Goal: Answer question/provide support: Share knowledge or assist other users

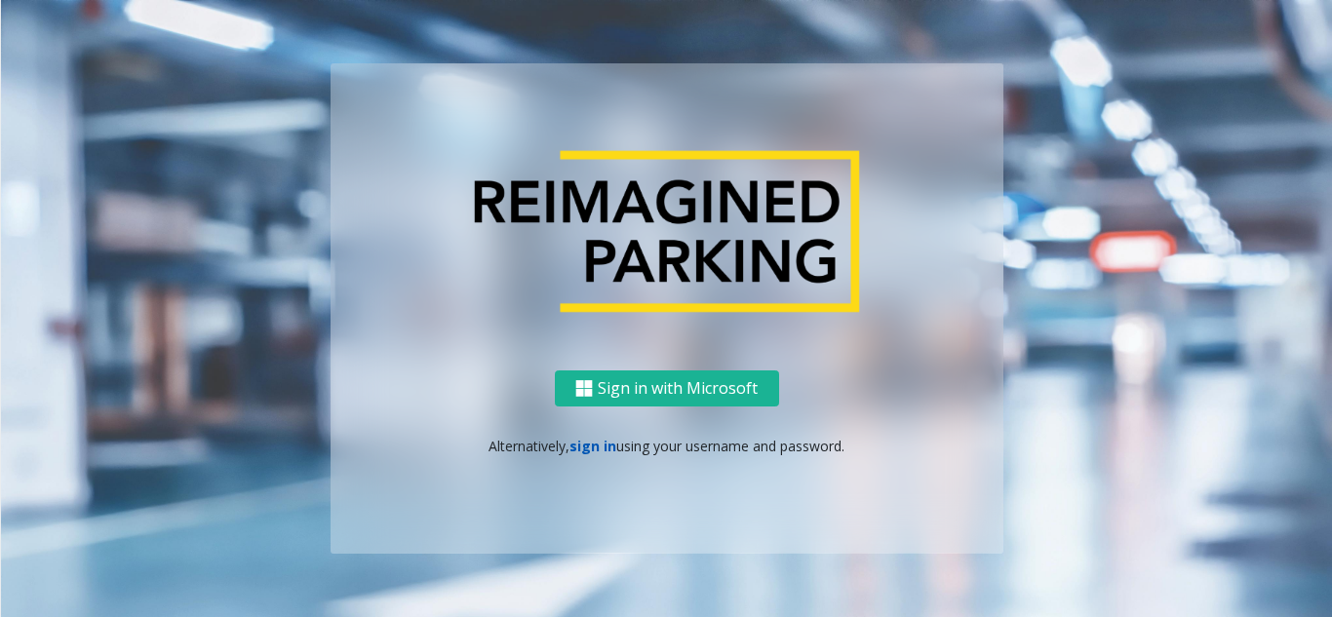
click at [590, 444] on link "sign in" at bounding box center [593, 446] width 47 height 19
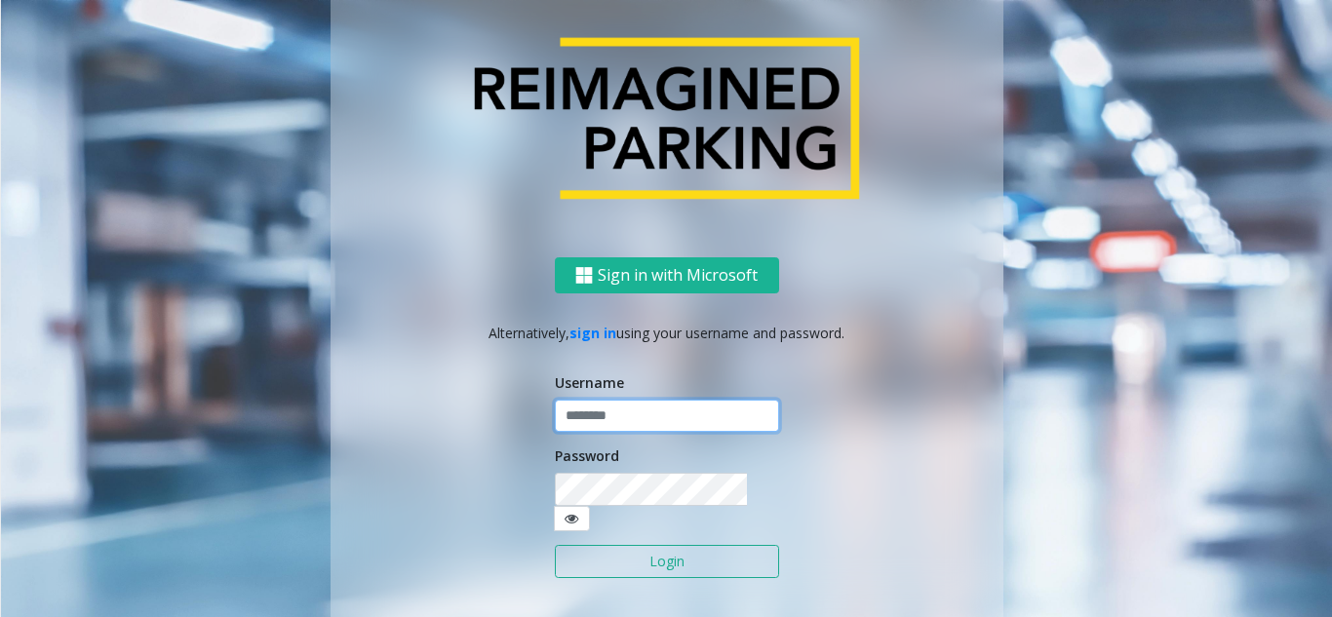
click at [589, 433] on input "text" at bounding box center [667, 416] width 224 height 33
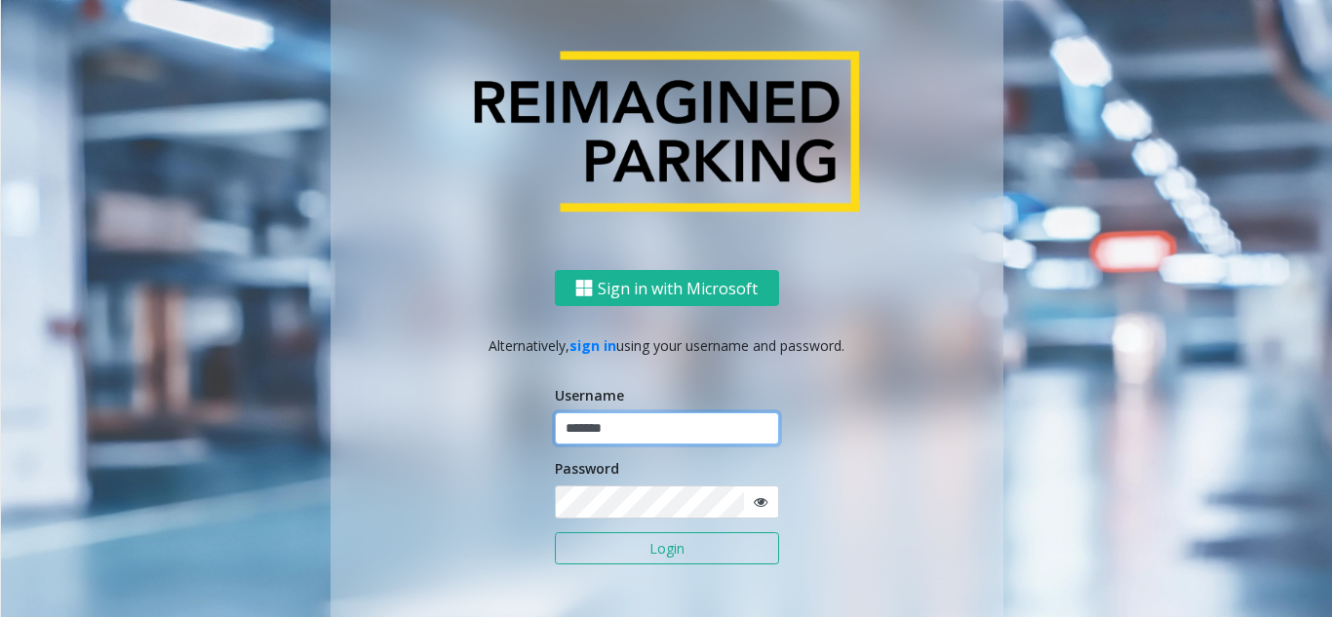
type input "*******"
click at [653, 538] on button "Login" at bounding box center [667, 549] width 224 height 33
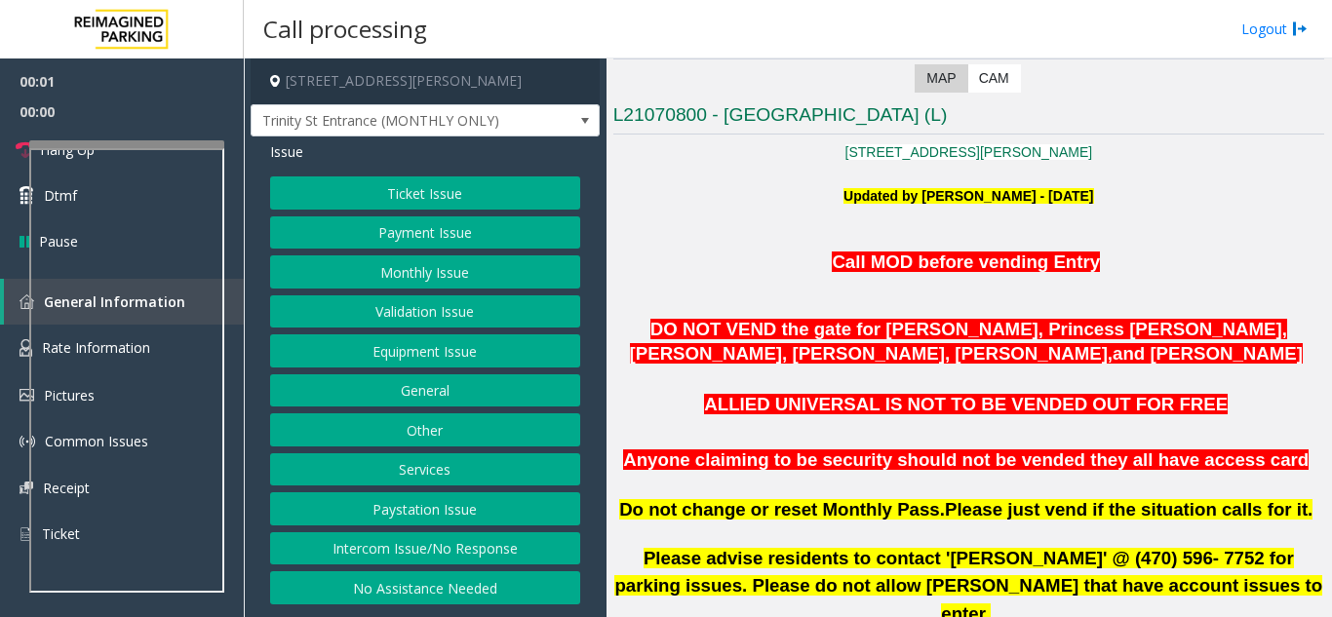
scroll to position [390, 0]
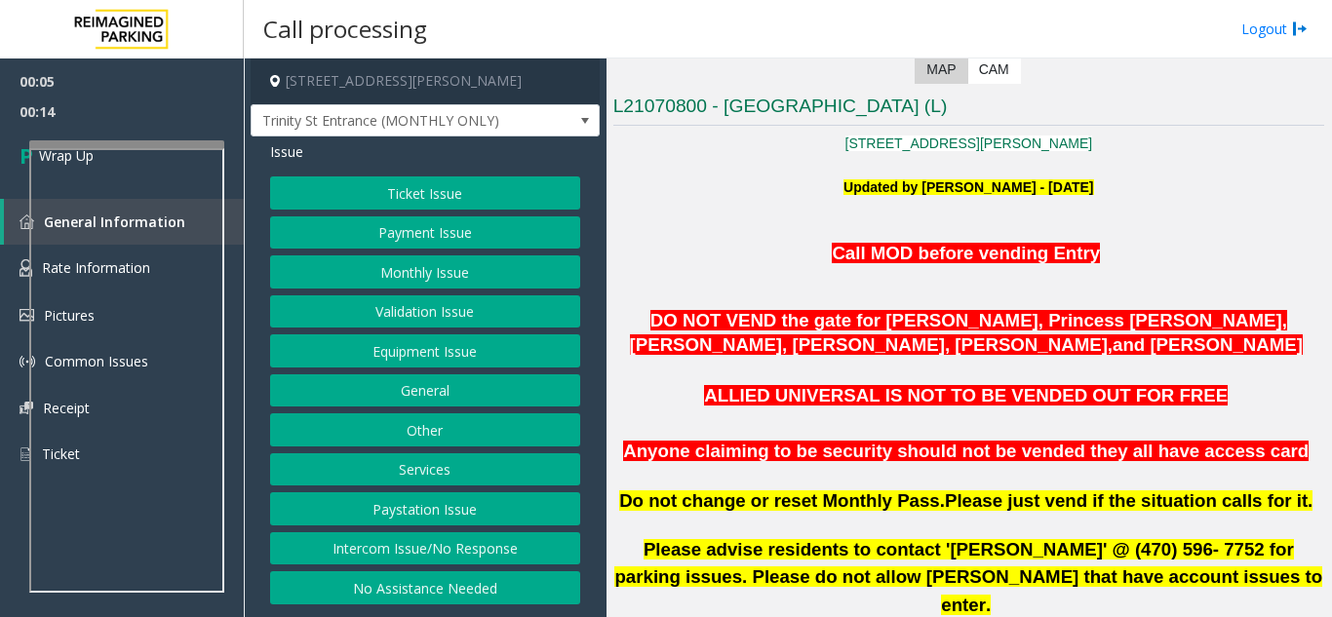
click at [515, 586] on button "No Assistance Needed" at bounding box center [425, 588] width 310 height 33
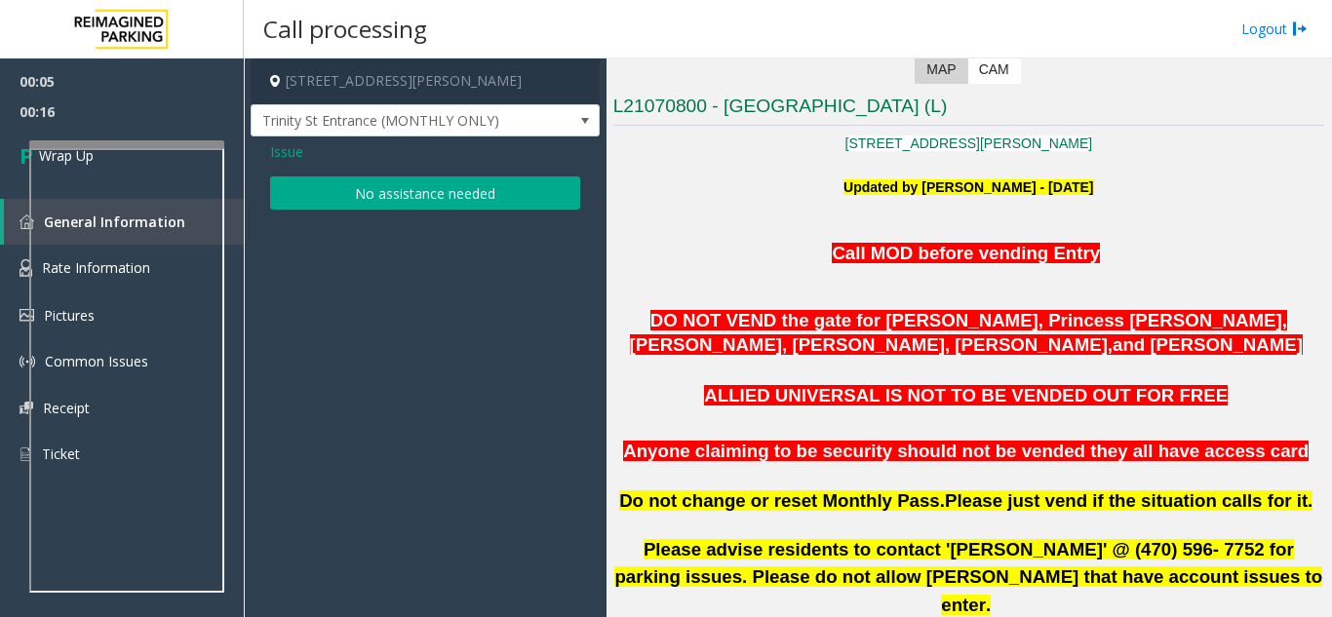
click at [284, 146] on span "Issue" at bounding box center [286, 151] width 33 height 20
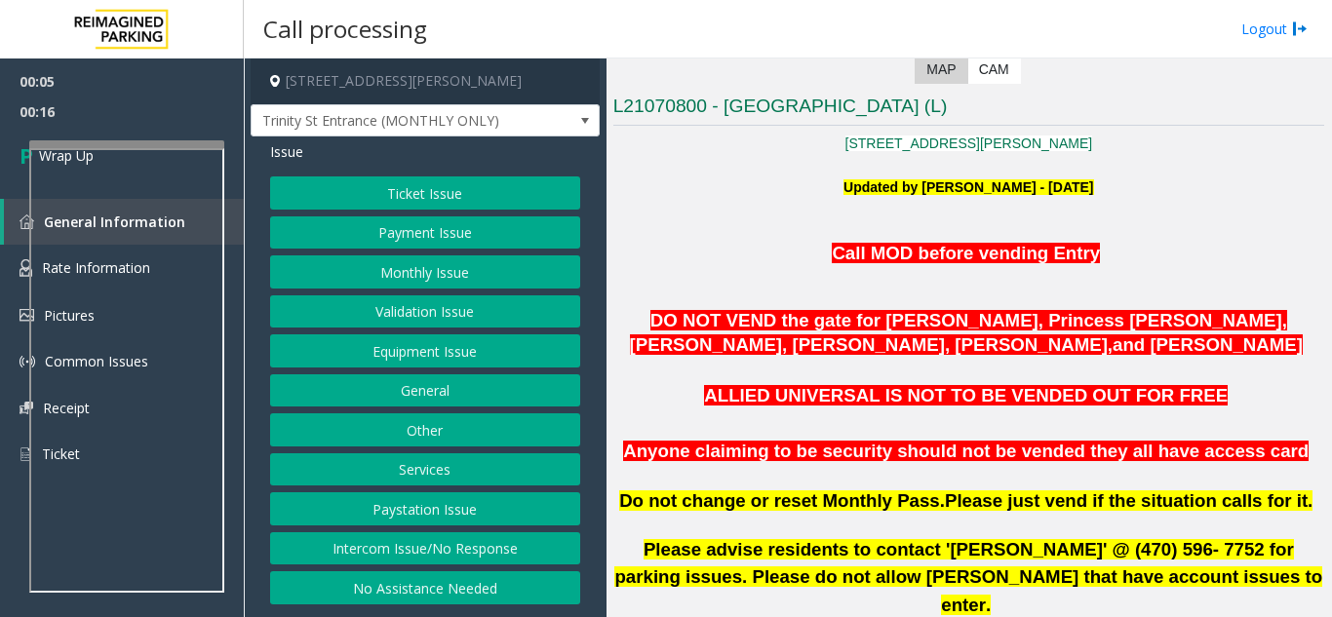
click at [455, 555] on button "Intercom Issue/No Response" at bounding box center [425, 549] width 310 height 33
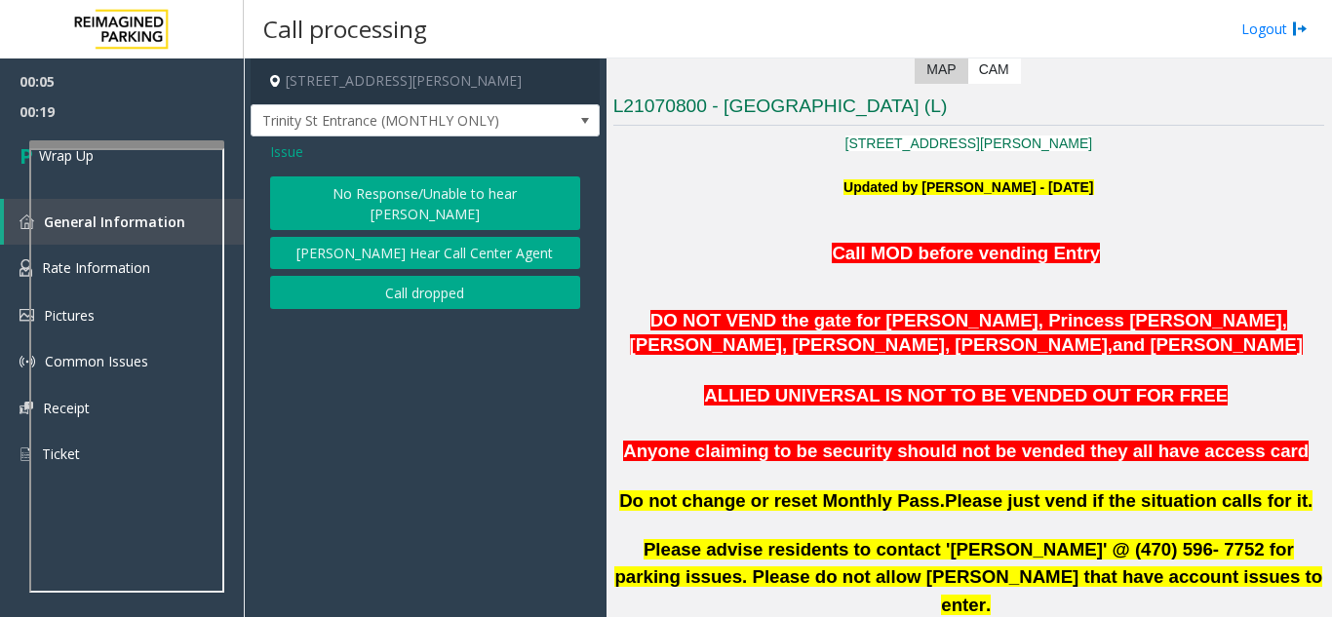
click at [405, 276] on button "Call dropped" at bounding box center [425, 292] width 310 height 33
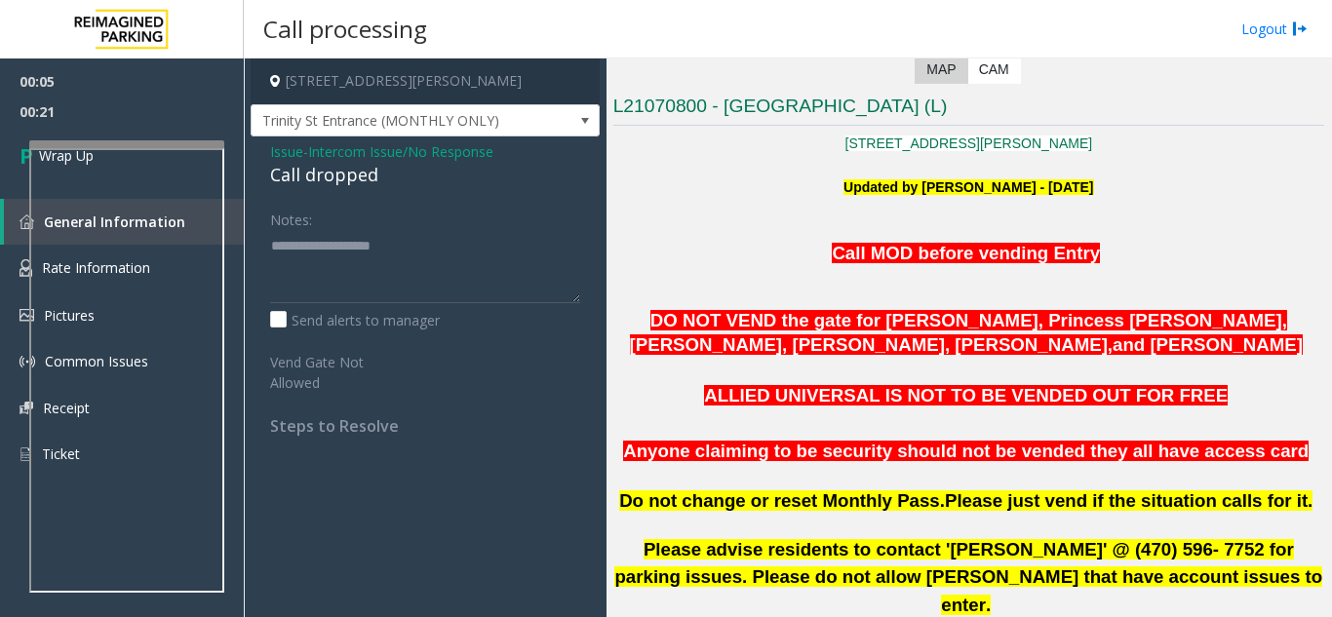
drag, startPoint x: 345, startPoint y: 177, endPoint x: 399, endPoint y: 182, distance: 54.0
click at [390, 182] on div "Call dropped" at bounding box center [425, 175] width 310 height 26
click at [380, 179] on div "Call dropped" at bounding box center [425, 175] width 310 height 26
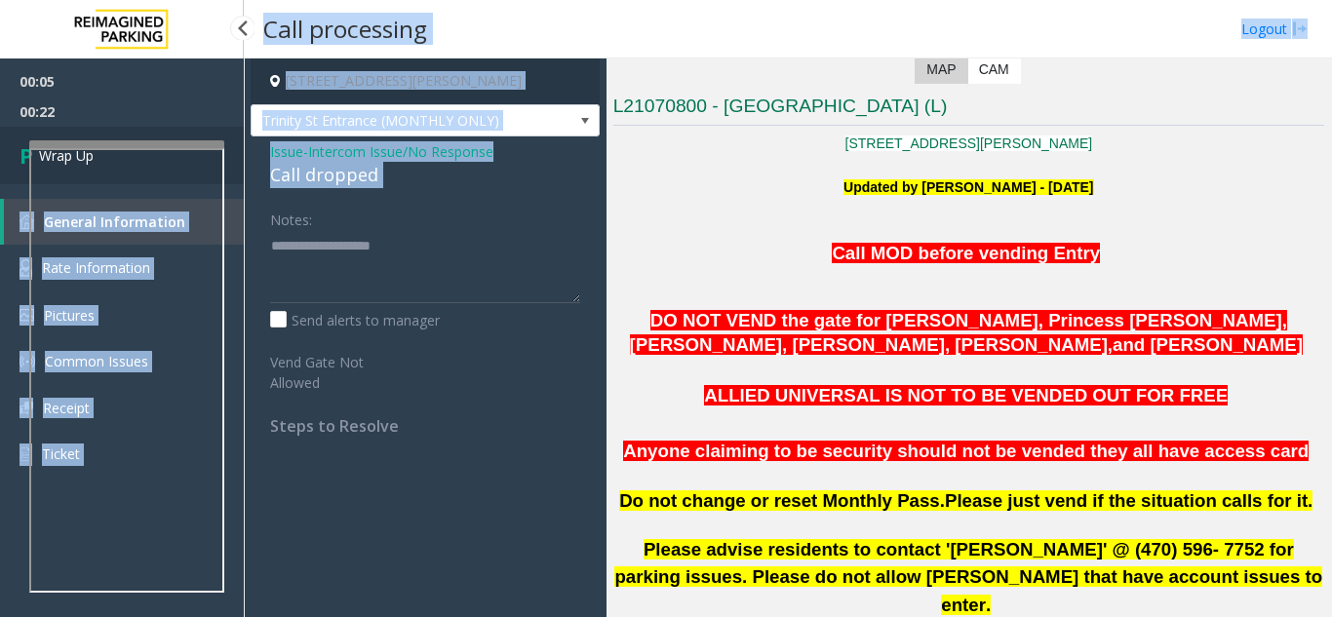
drag, startPoint x: 382, startPoint y: 178, endPoint x: 235, endPoint y: 180, distance: 147.3
click at [235, 180] on app-root "00:05 00:22 Wrap Up General Information Rate Information Pictures Common Issues…" at bounding box center [666, 308] width 1332 height 617
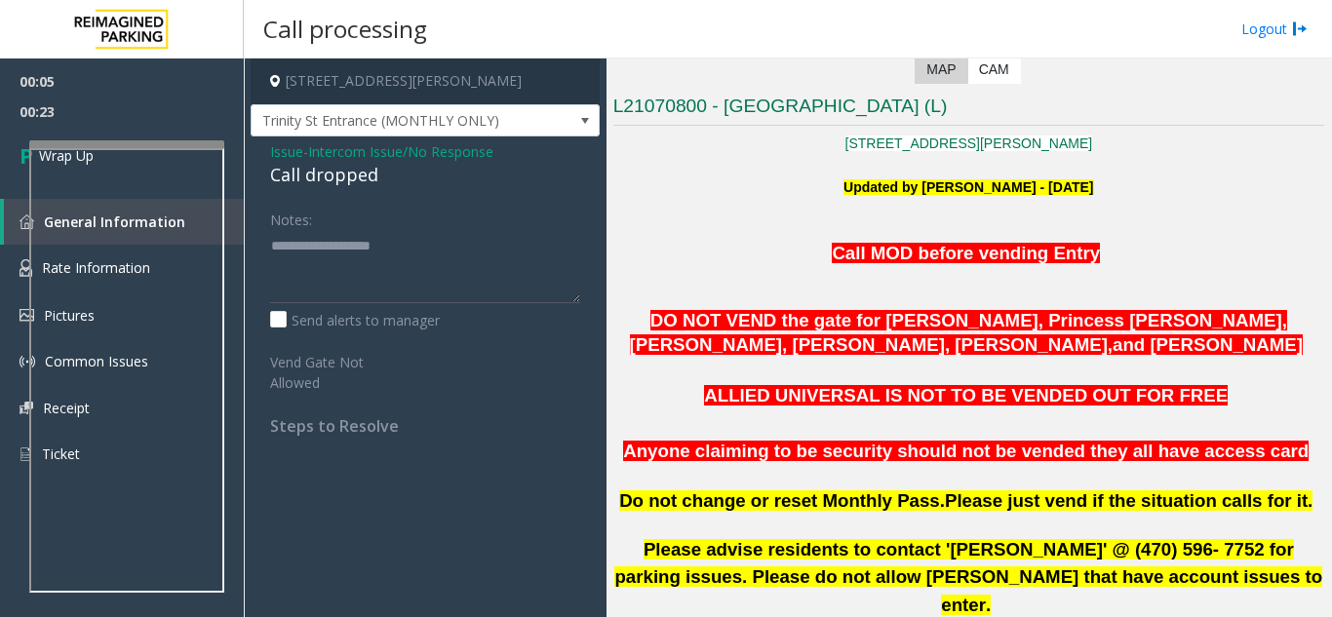
drag, startPoint x: 322, startPoint y: 204, endPoint x: 329, endPoint y: 195, distance: 11.1
click at [322, 204] on div "Notes:" at bounding box center [425, 253] width 310 height 100
drag, startPoint x: 371, startPoint y: 173, endPoint x: 274, endPoint y: 172, distance: 96.6
click at [274, 172] on div "Call dropped" at bounding box center [425, 175] width 310 height 26
copy div "Call dropped"
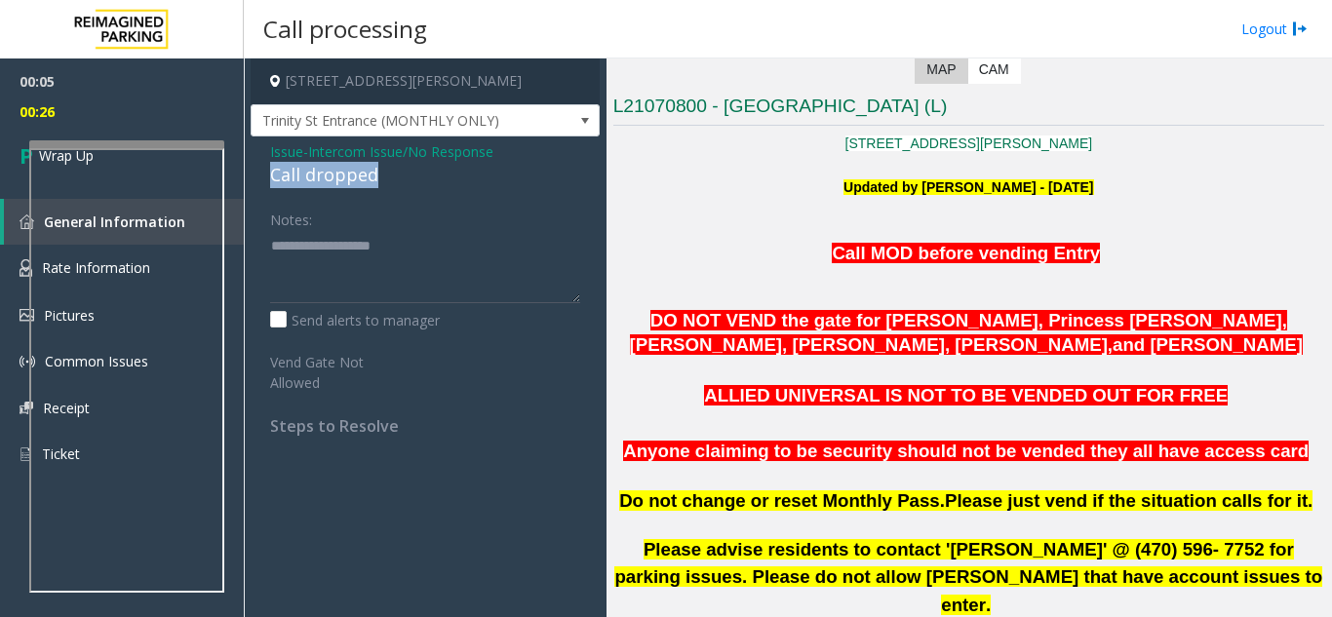
click at [309, 179] on div "Call dropped" at bounding box center [425, 175] width 310 height 26
click at [307, 265] on textarea at bounding box center [425, 266] width 310 height 73
paste textarea "**********"
type textarea "**********"
click at [84, 102] on span "00:35" at bounding box center [122, 112] width 244 height 30
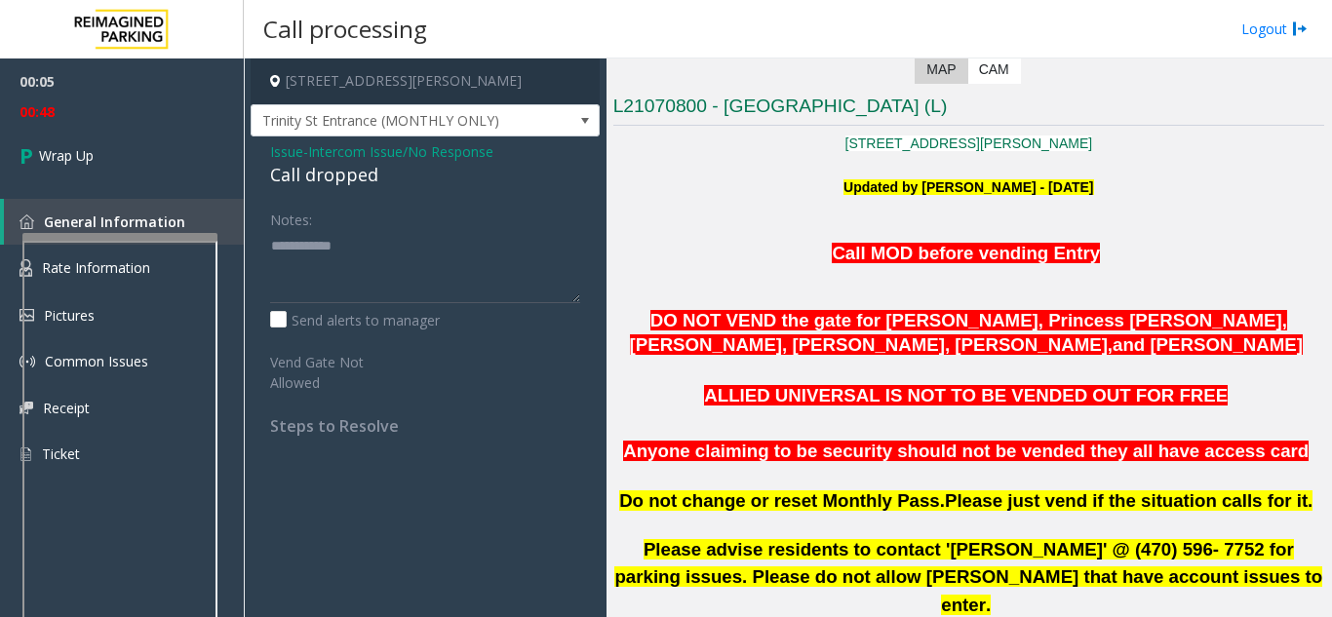
click at [108, 239] on div at bounding box center [119, 237] width 195 height 8
click at [94, 156] on span "Wrap Up" at bounding box center [66, 155] width 55 height 20
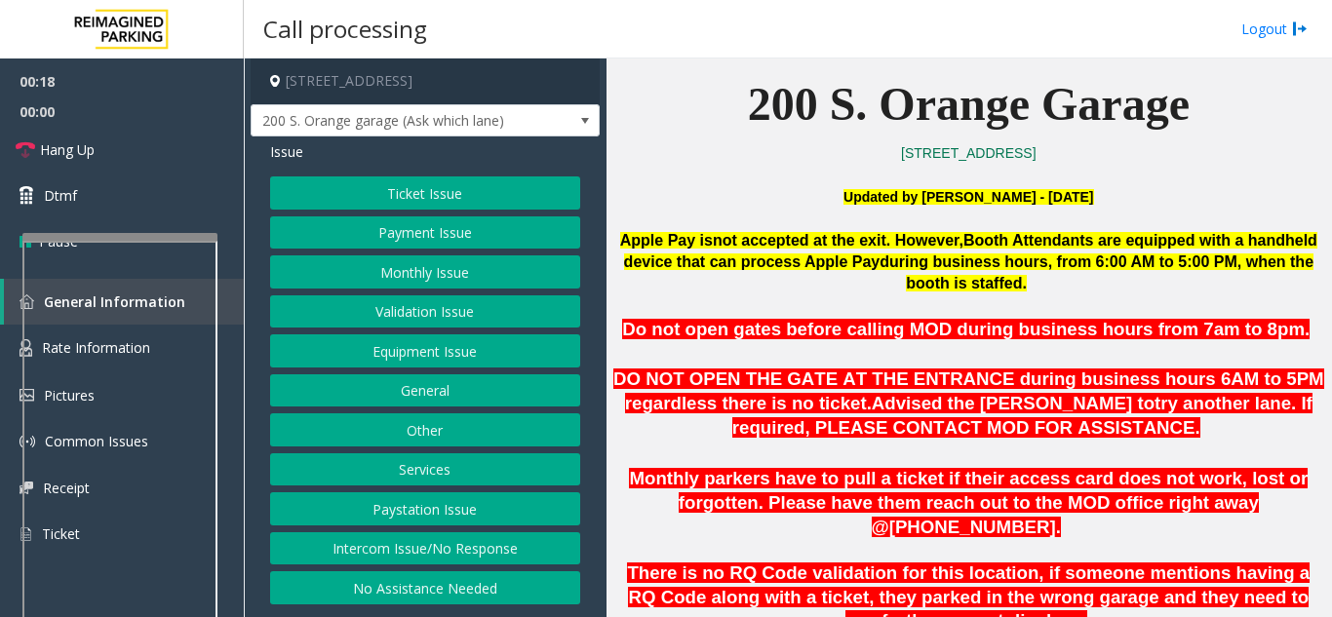
scroll to position [488, 0]
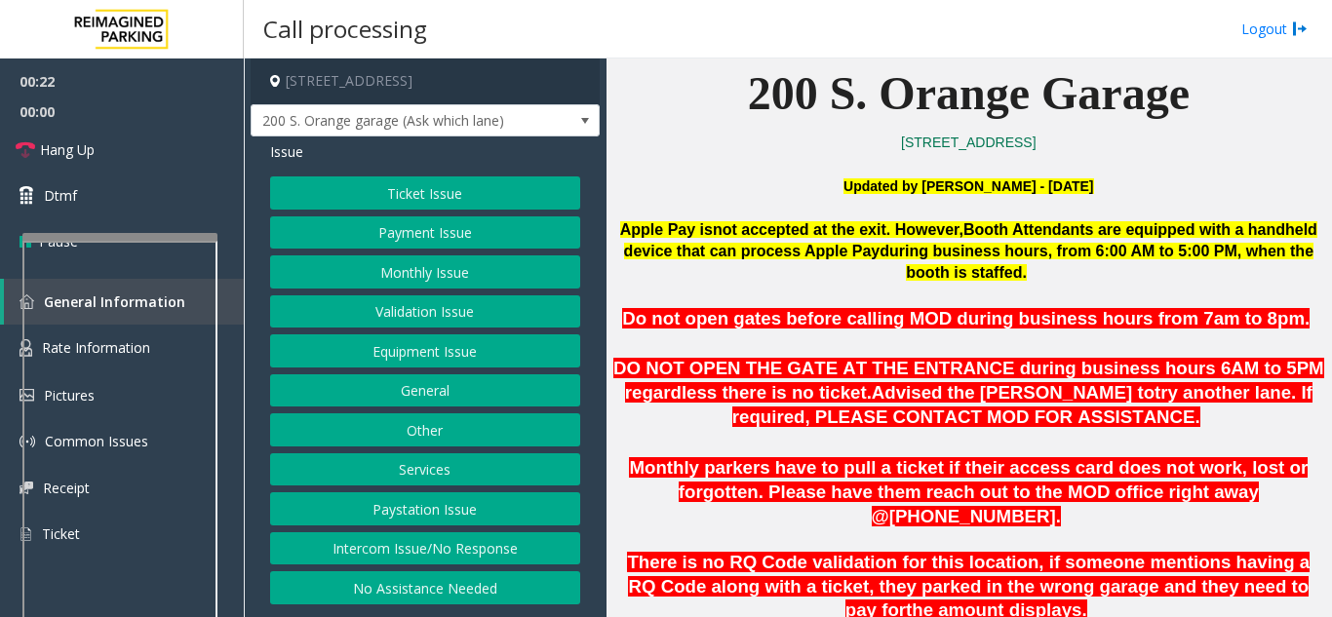
click at [480, 188] on button "Ticket Issue" at bounding box center [425, 193] width 310 height 33
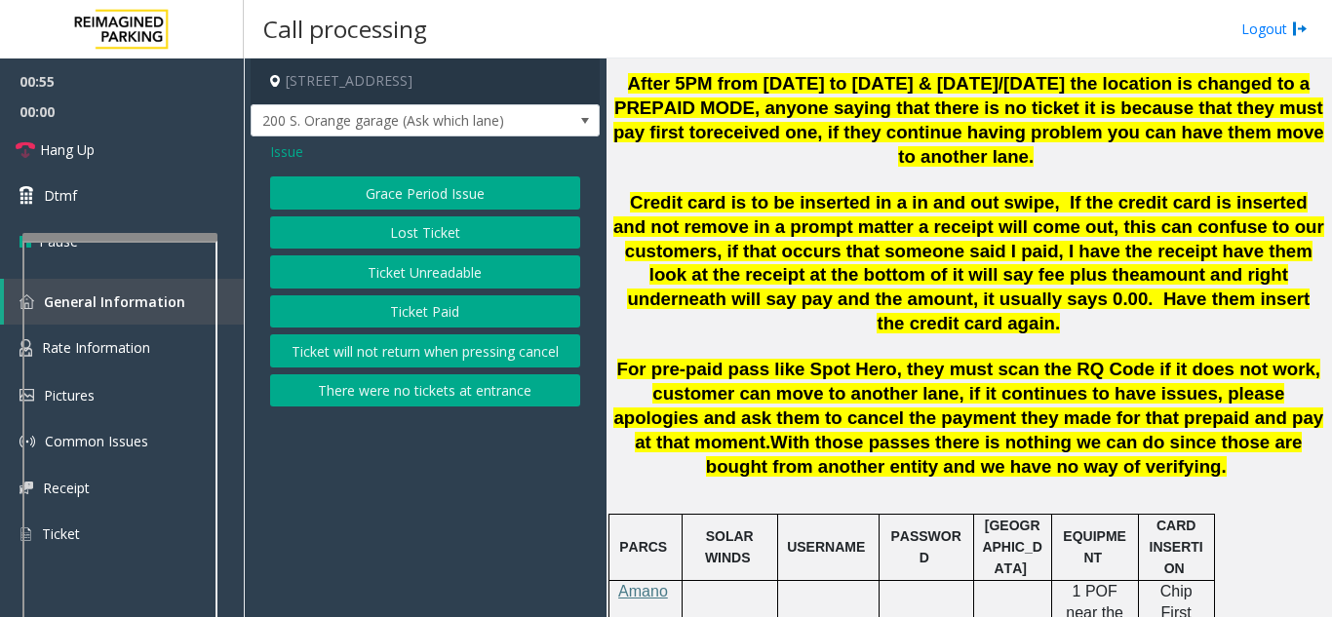
scroll to position [1366, 0]
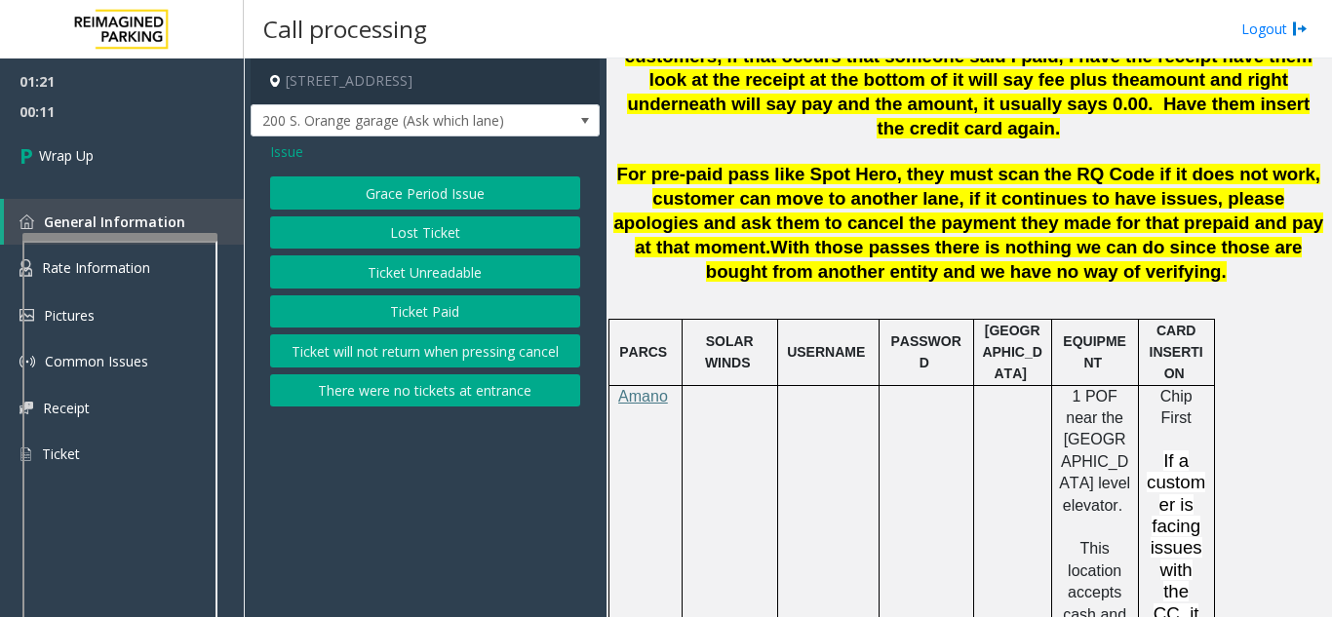
click at [451, 387] on button "There were no tickets at entrance" at bounding box center [425, 391] width 310 height 33
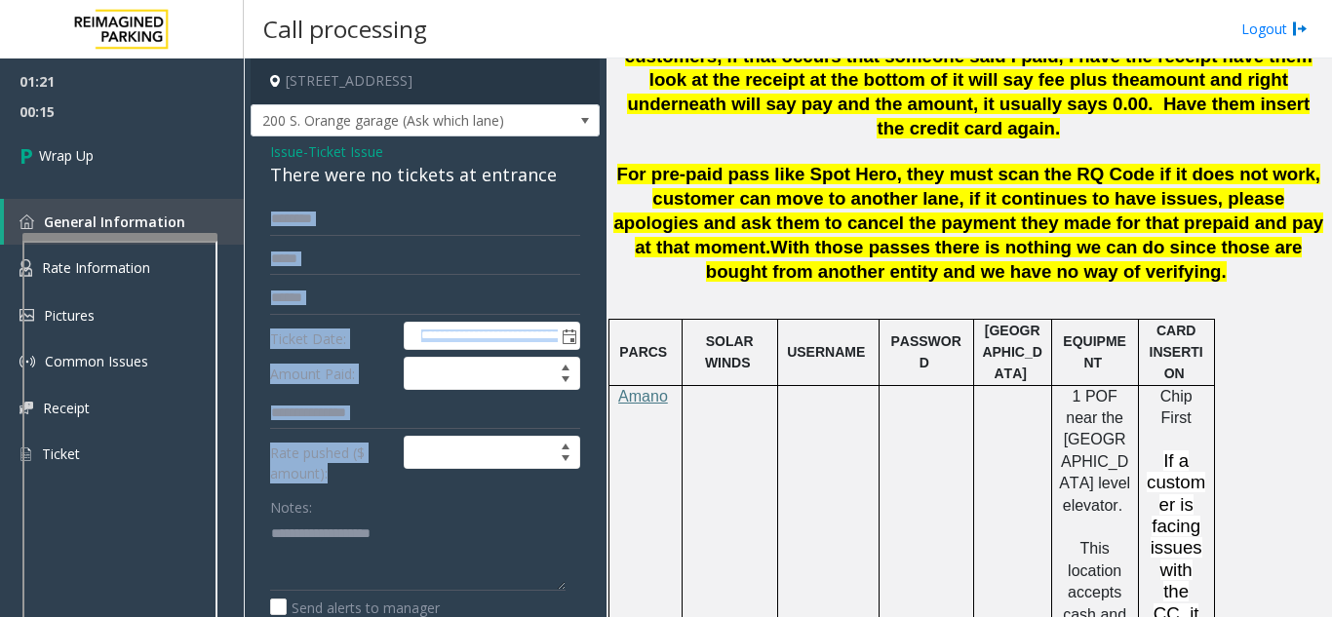
drag, startPoint x: 549, startPoint y: 175, endPoint x: 334, endPoint y: 503, distance: 393.1
click at [334, 503] on div "**********" at bounding box center [425, 474] width 349 height 675
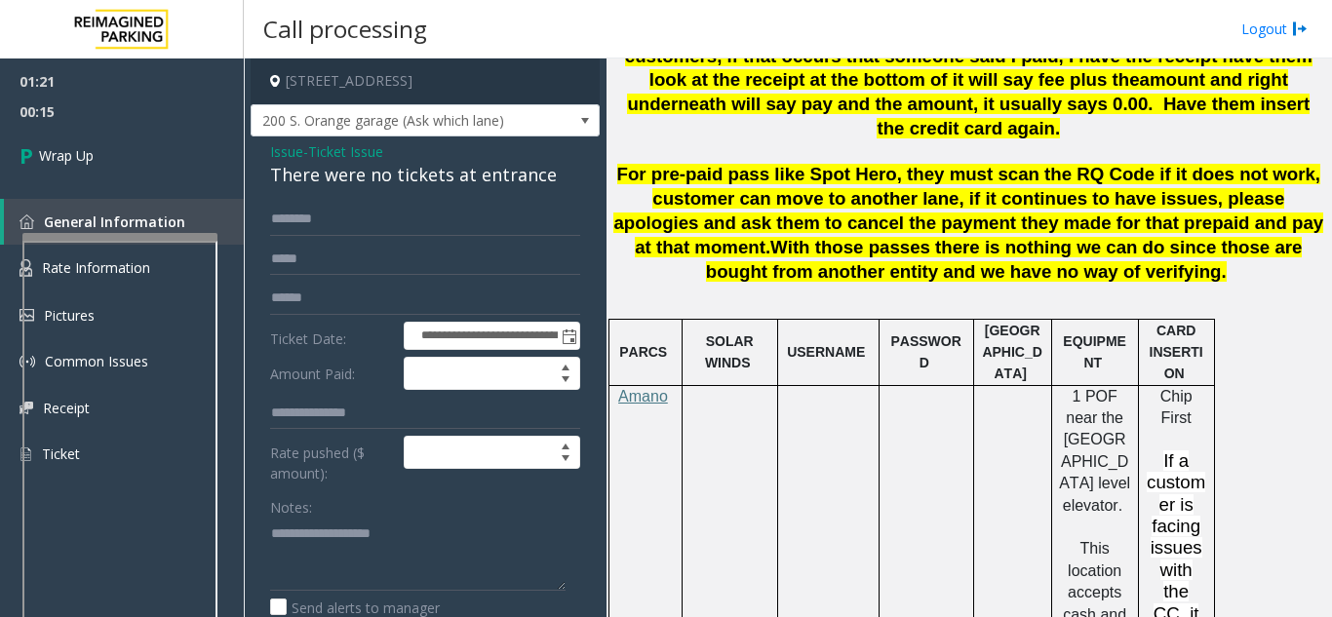
click at [366, 499] on div "Notes:" at bounding box center [425, 541] width 310 height 100
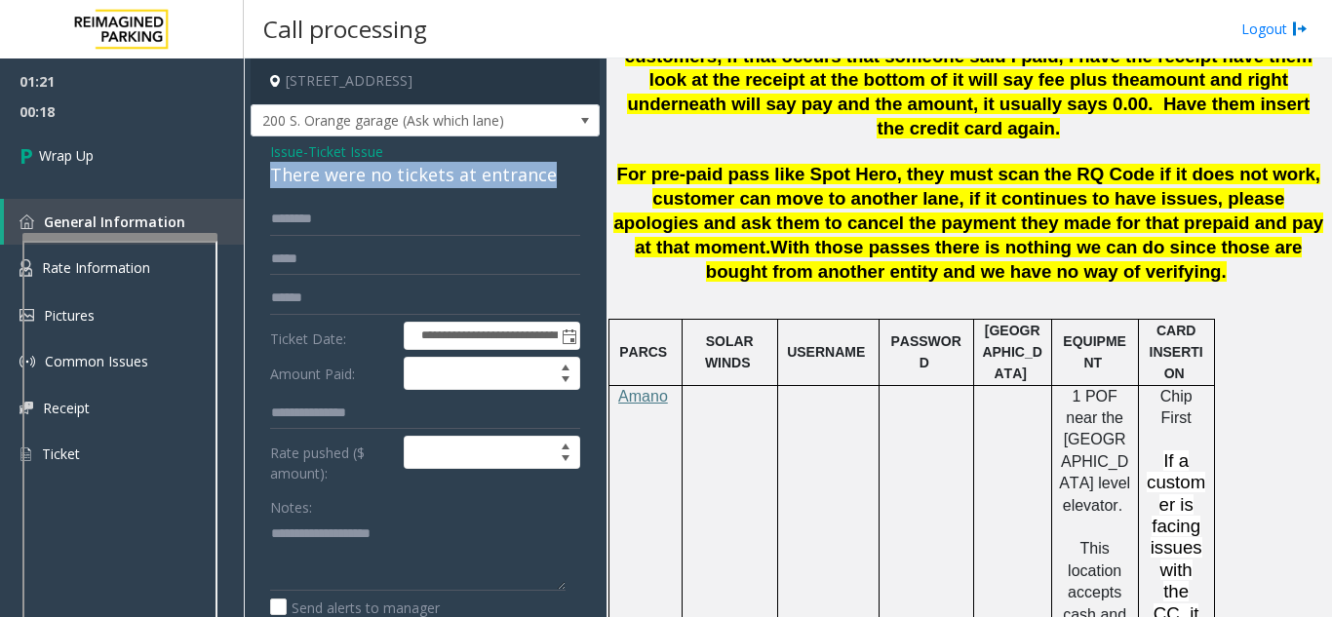
copy div "There were no tickets at entrance"
drag, startPoint x: 545, startPoint y: 174, endPoint x: 268, endPoint y: 177, distance: 277.0
click at [268, 177] on div "**********" at bounding box center [425, 474] width 349 height 675
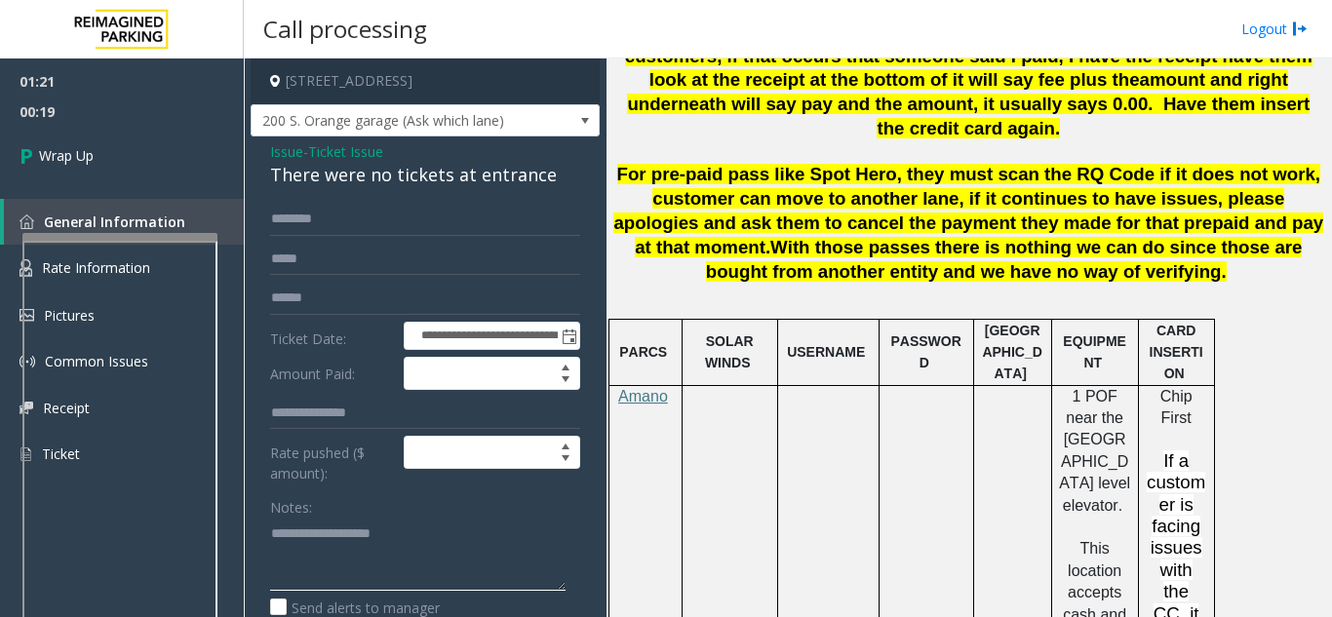
click at [341, 548] on textarea at bounding box center [418, 554] width 296 height 73
paste textarea "**********"
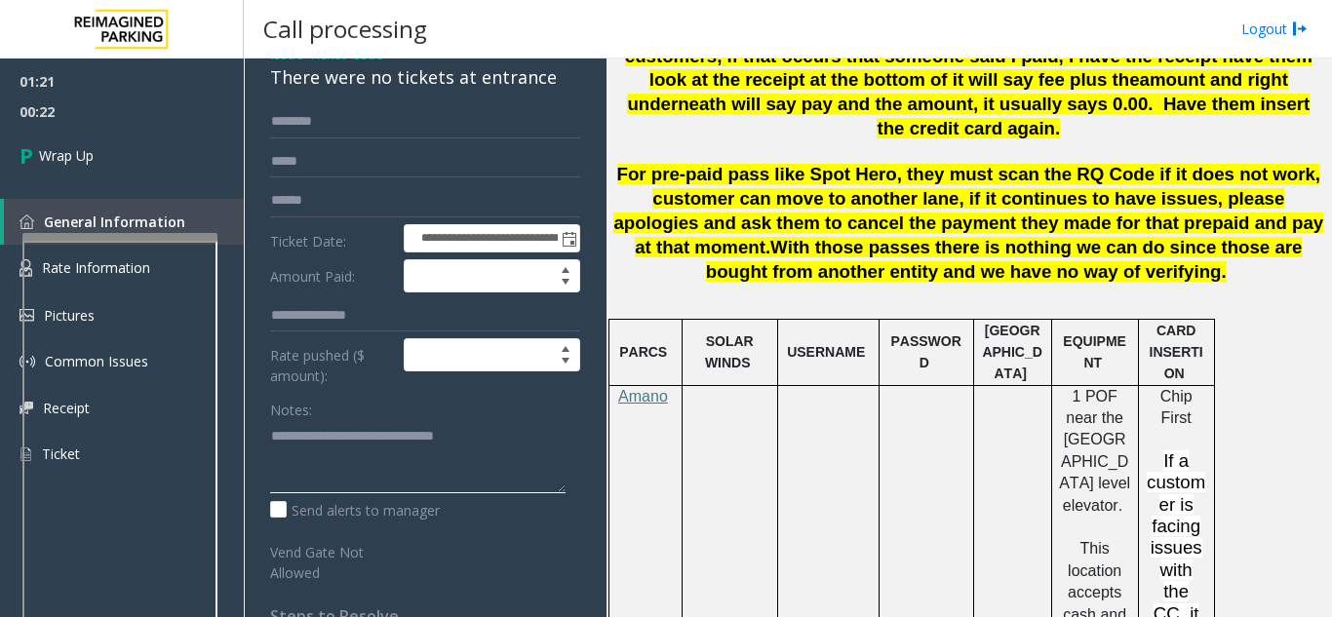
click at [500, 444] on textarea at bounding box center [418, 456] width 296 height 73
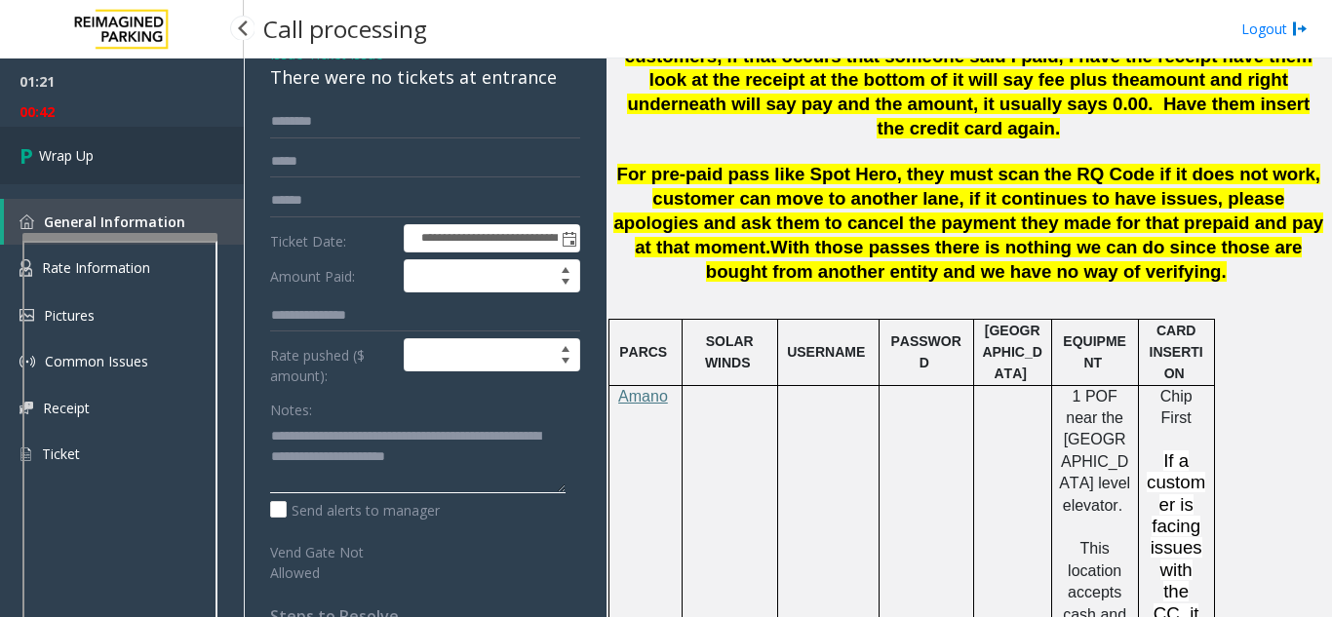
type textarea "**********"
click at [71, 153] on span "Wrap Up" at bounding box center [66, 155] width 55 height 20
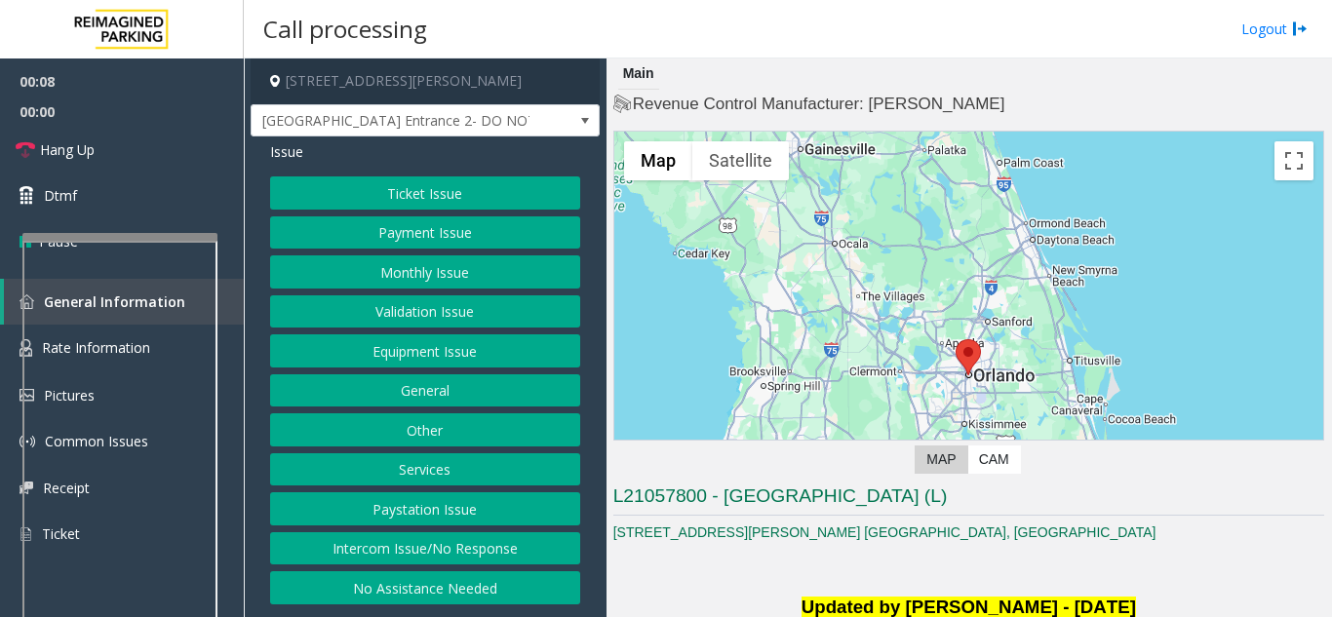
click at [529, 186] on button "Ticket Issue" at bounding box center [425, 193] width 310 height 33
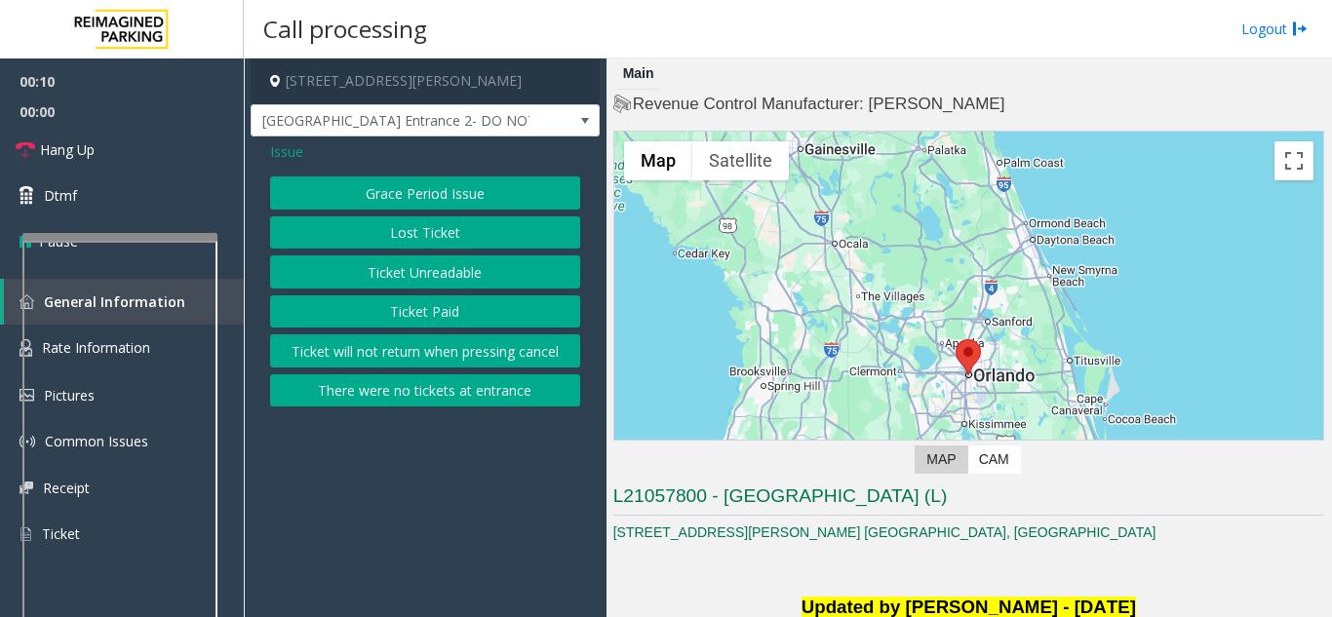
click at [481, 269] on button "Ticket Unreadable" at bounding box center [425, 272] width 310 height 33
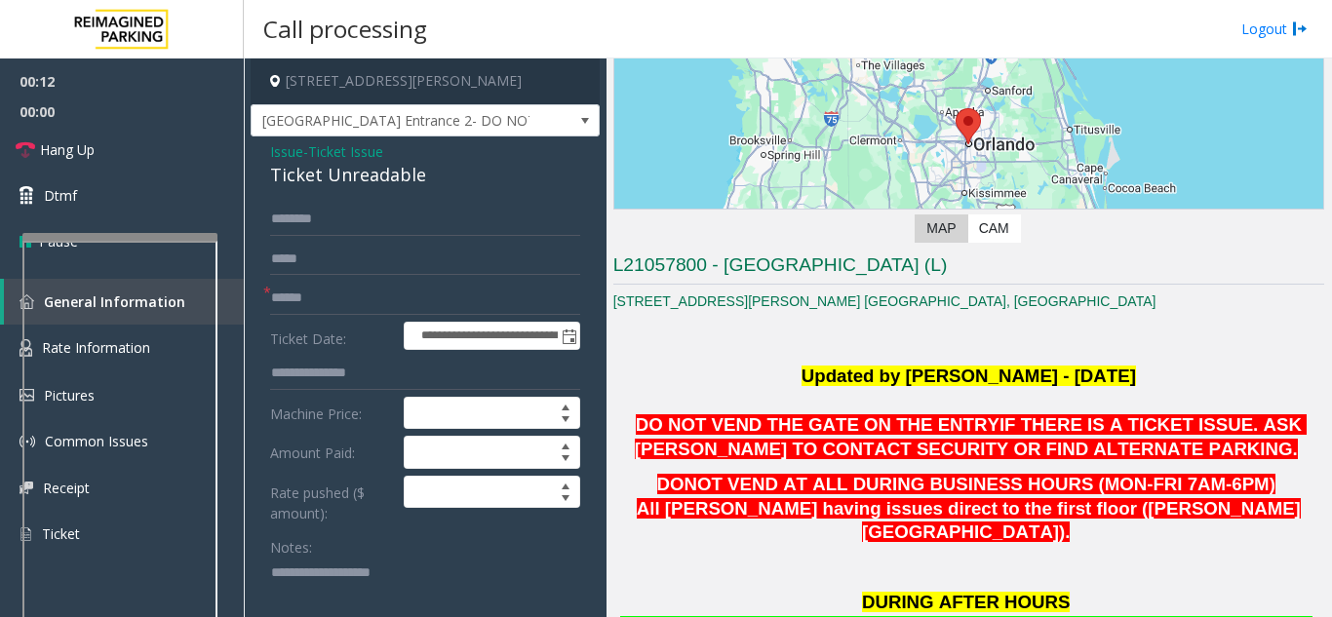
scroll to position [293, 0]
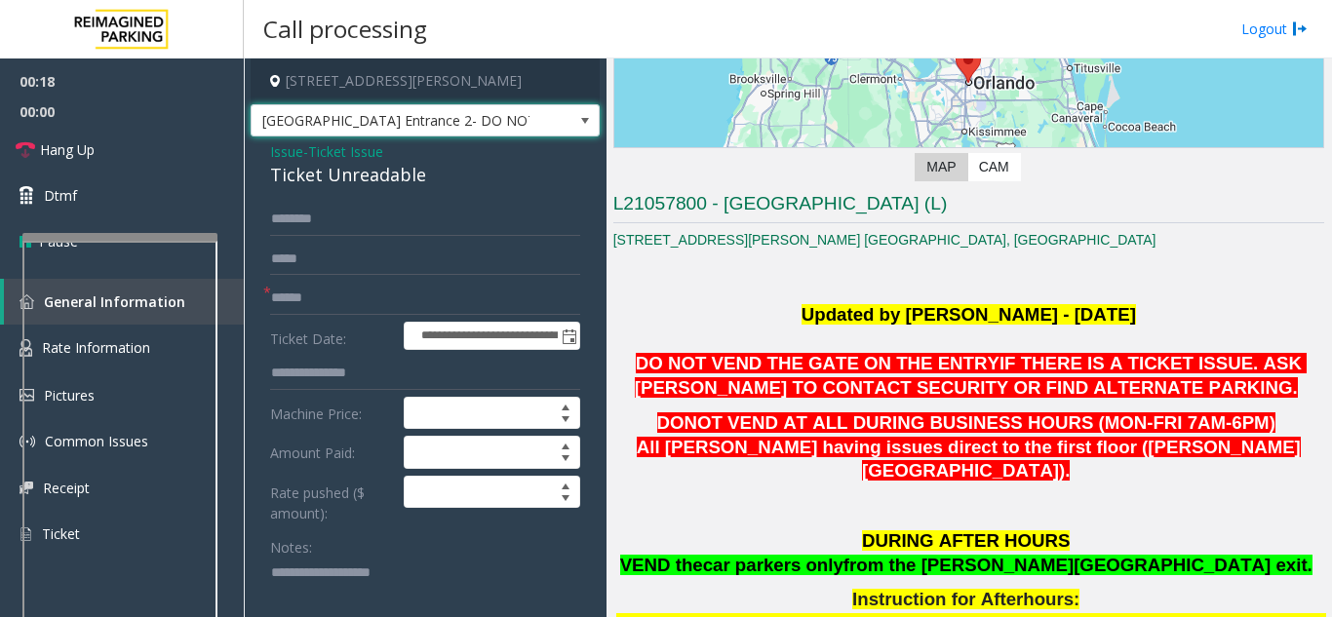
click at [577, 118] on span at bounding box center [585, 121] width 16 height 16
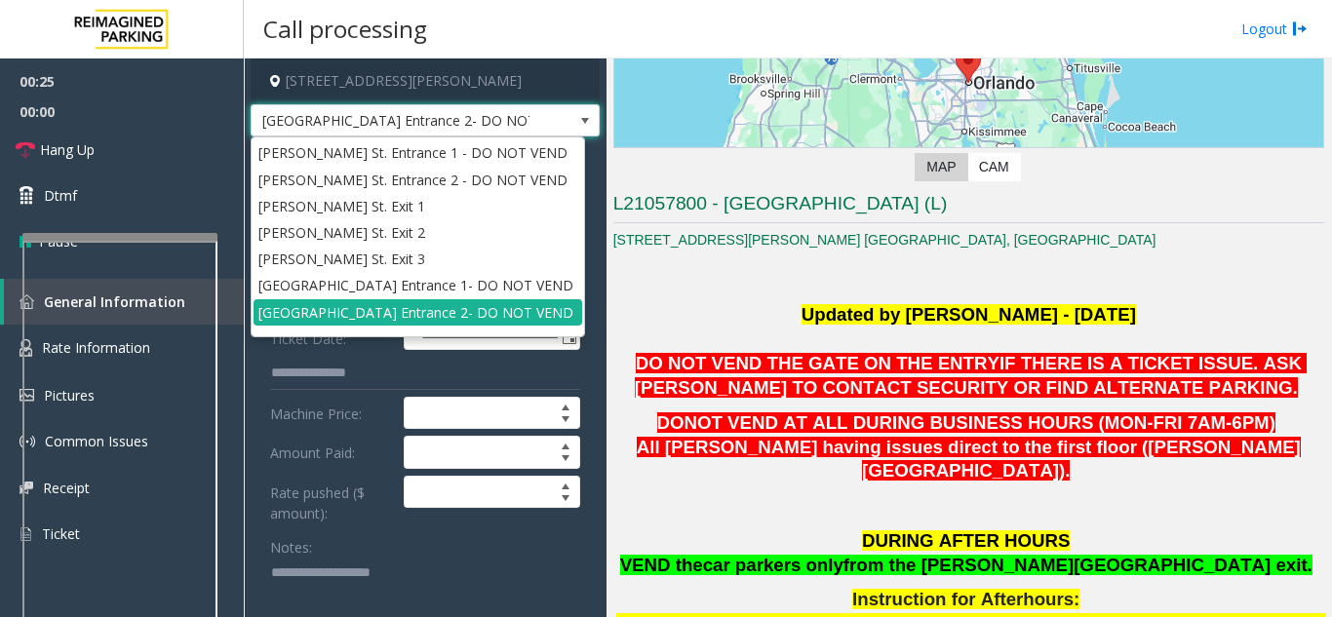
click at [577, 122] on span at bounding box center [585, 121] width 16 height 16
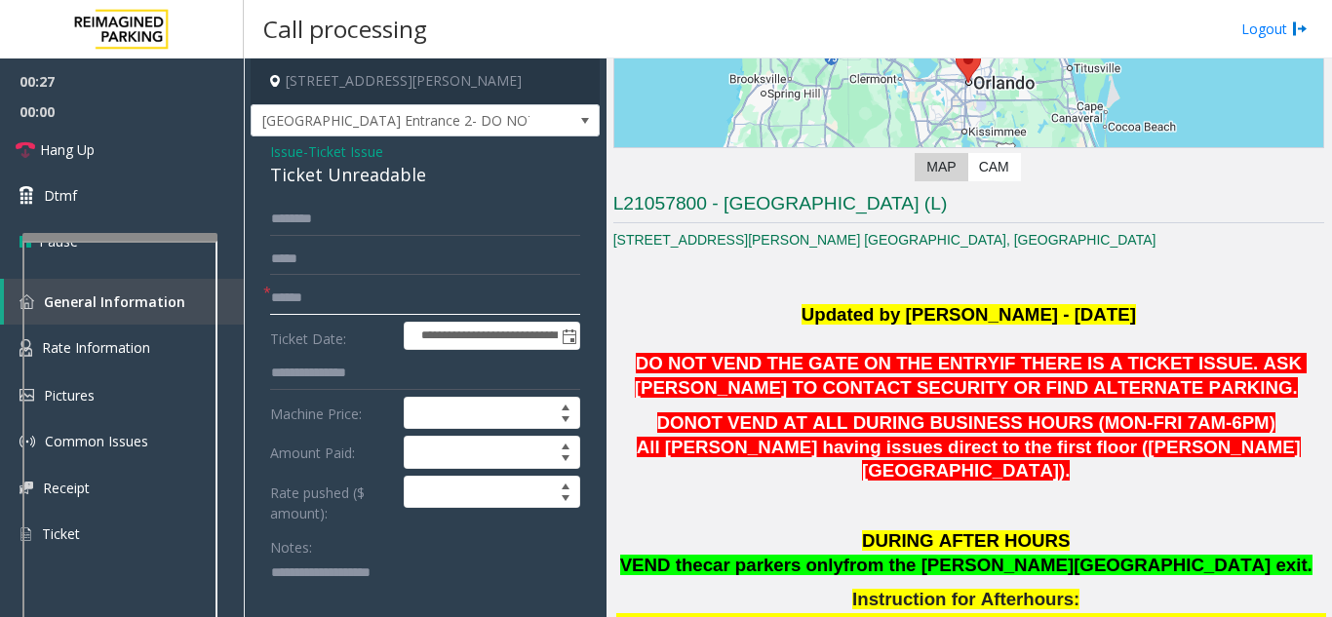
click at [317, 293] on input "text" at bounding box center [425, 298] width 310 height 33
type input "*******"
click at [323, 221] on input "text" at bounding box center [425, 219] width 310 height 33
click at [344, 299] on input "*******" at bounding box center [425, 298] width 310 height 33
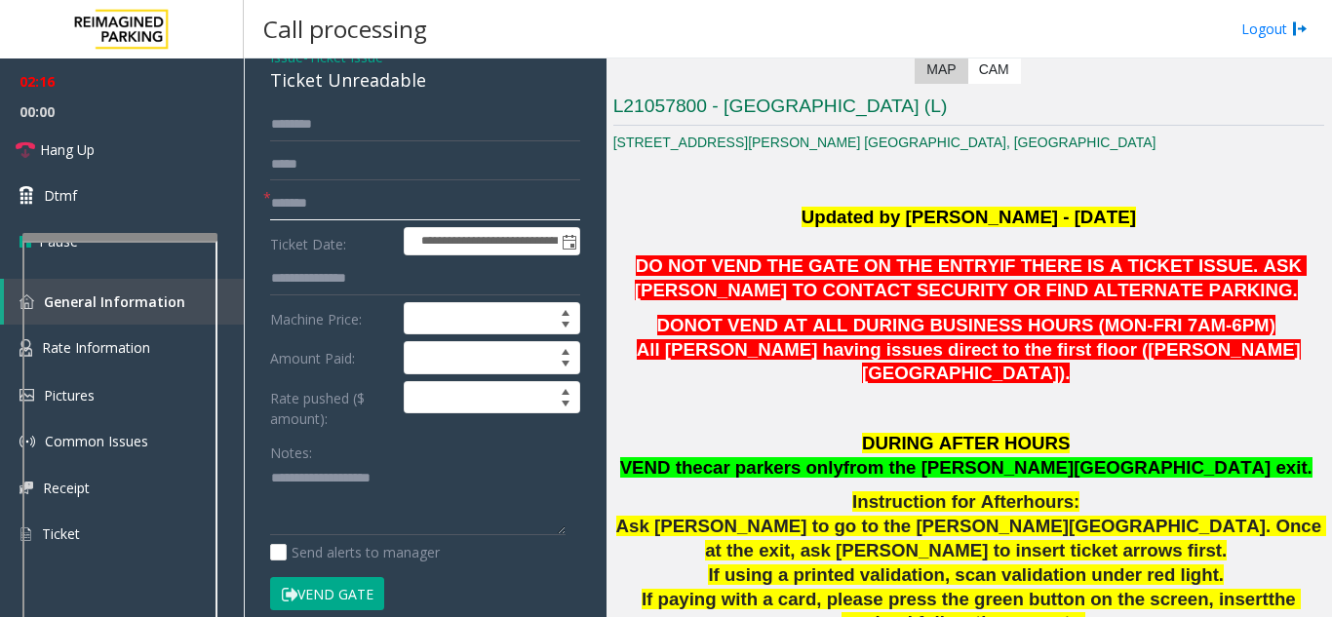
scroll to position [0, 0]
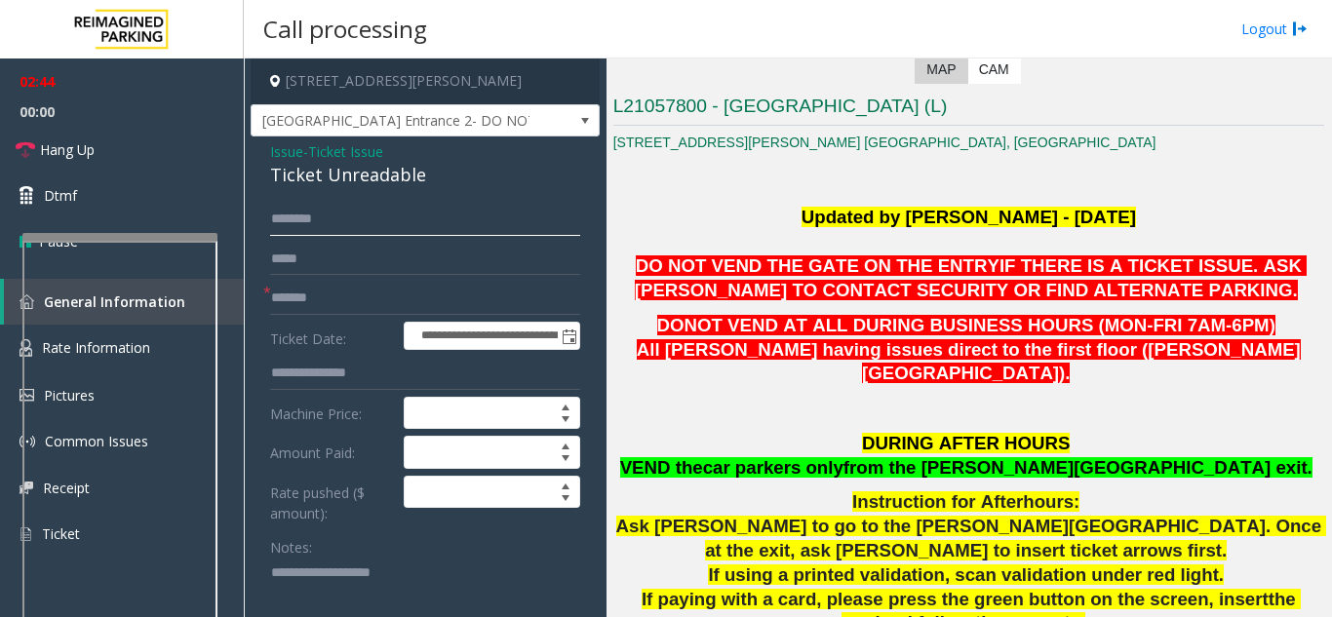
click at [319, 221] on input "text" at bounding box center [425, 219] width 310 height 33
click at [99, 158] on link "Hang Up" at bounding box center [122, 150] width 244 height 46
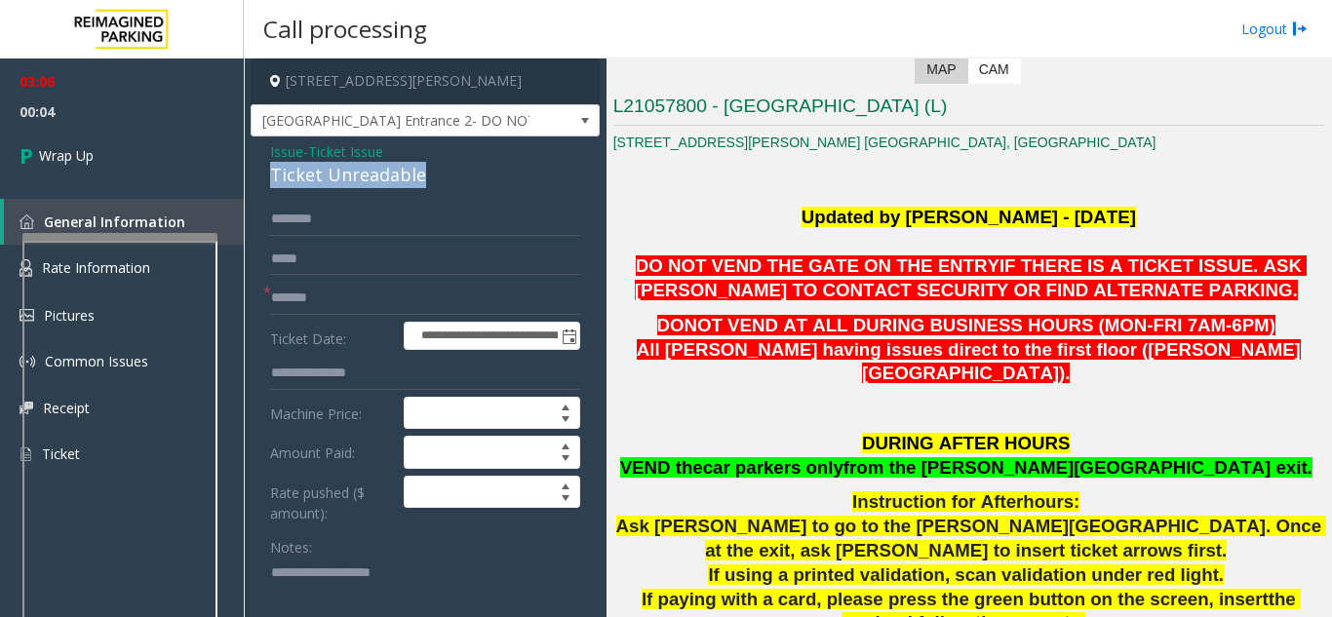
drag, startPoint x: 425, startPoint y: 168, endPoint x: 261, endPoint y: 185, distance: 164.8
copy div "Ticket Unreadable"
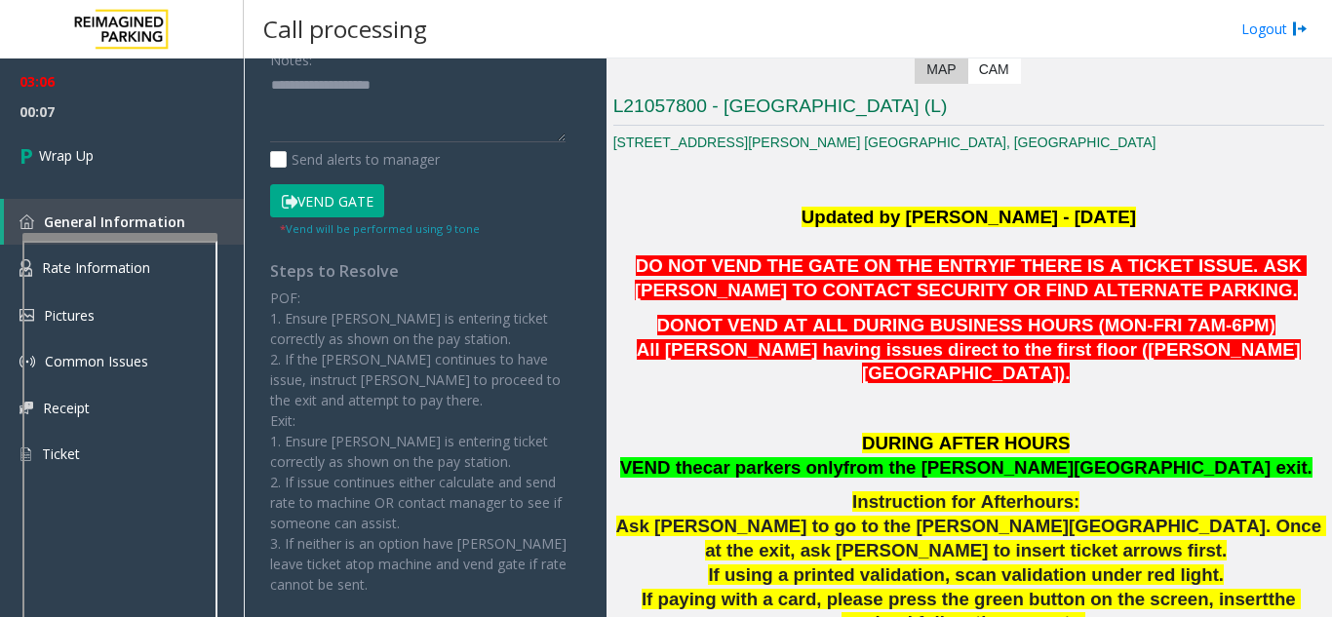
scroll to position [195, 0]
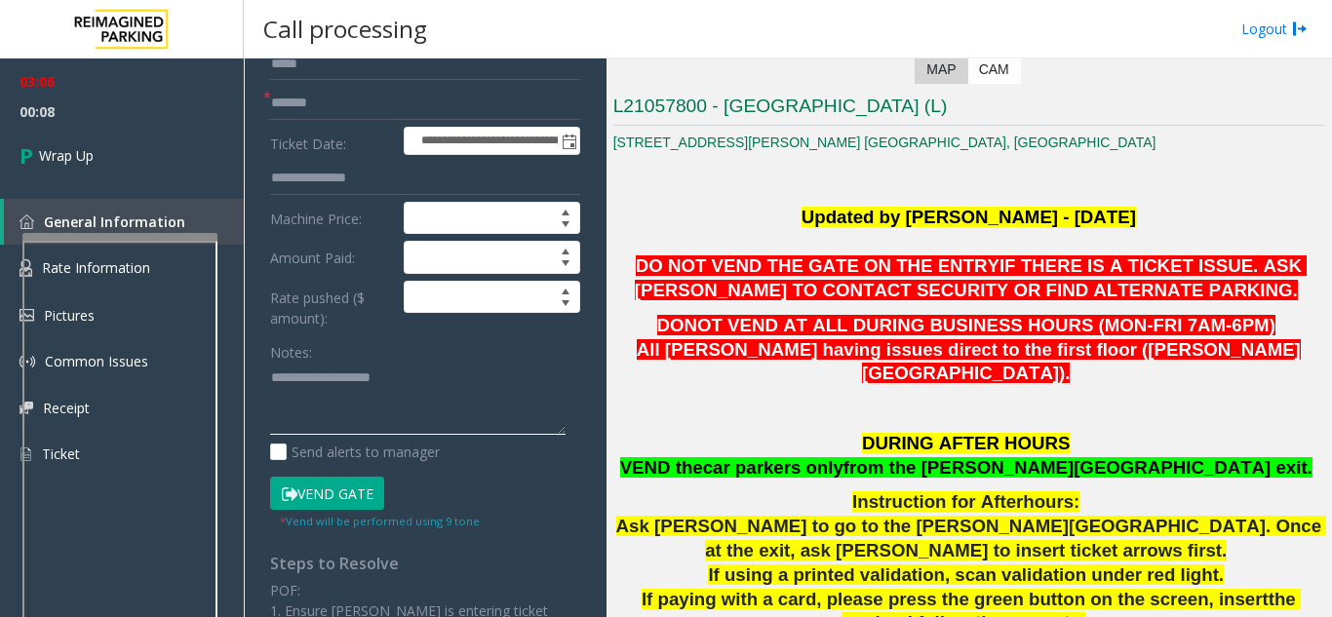
click at [295, 411] on textarea at bounding box center [418, 399] width 296 height 73
paste textarea "**********"
paste textarea
drag, startPoint x: 387, startPoint y: 380, endPoint x: 249, endPoint y: 380, distance: 138.5
click at [249, 380] on app-call-processing-form "**********" at bounding box center [425, 338] width 363 height 559
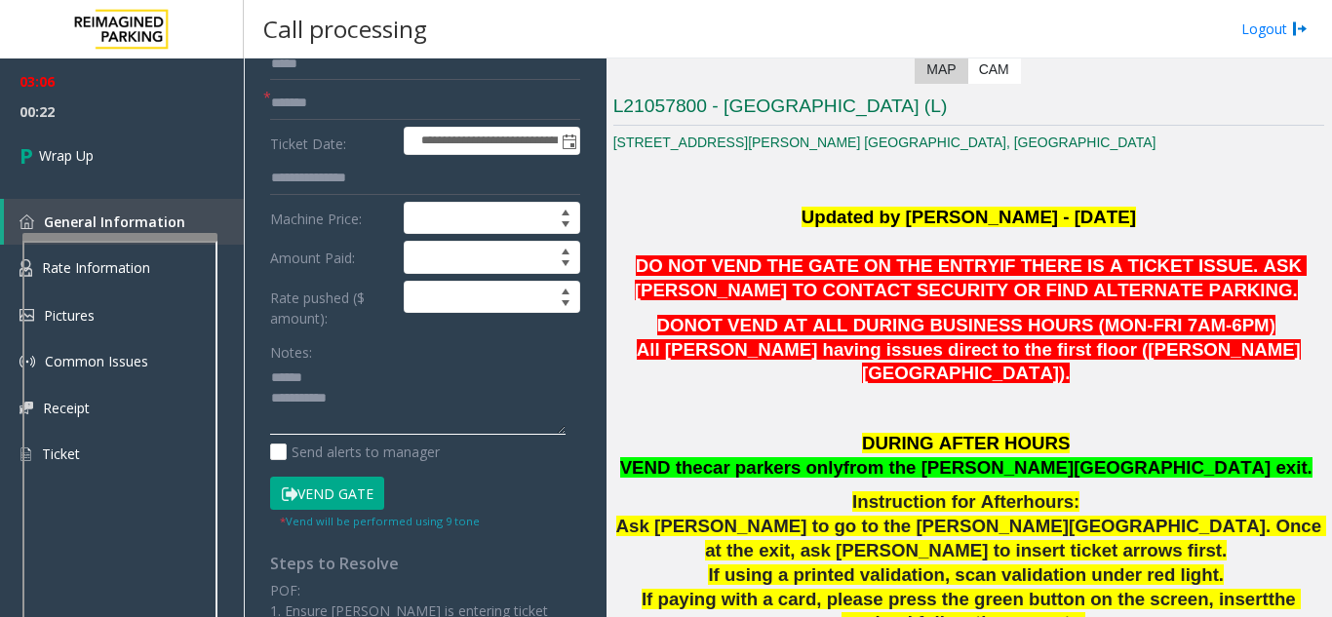
click at [324, 382] on textarea at bounding box center [418, 399] width 296 height 73
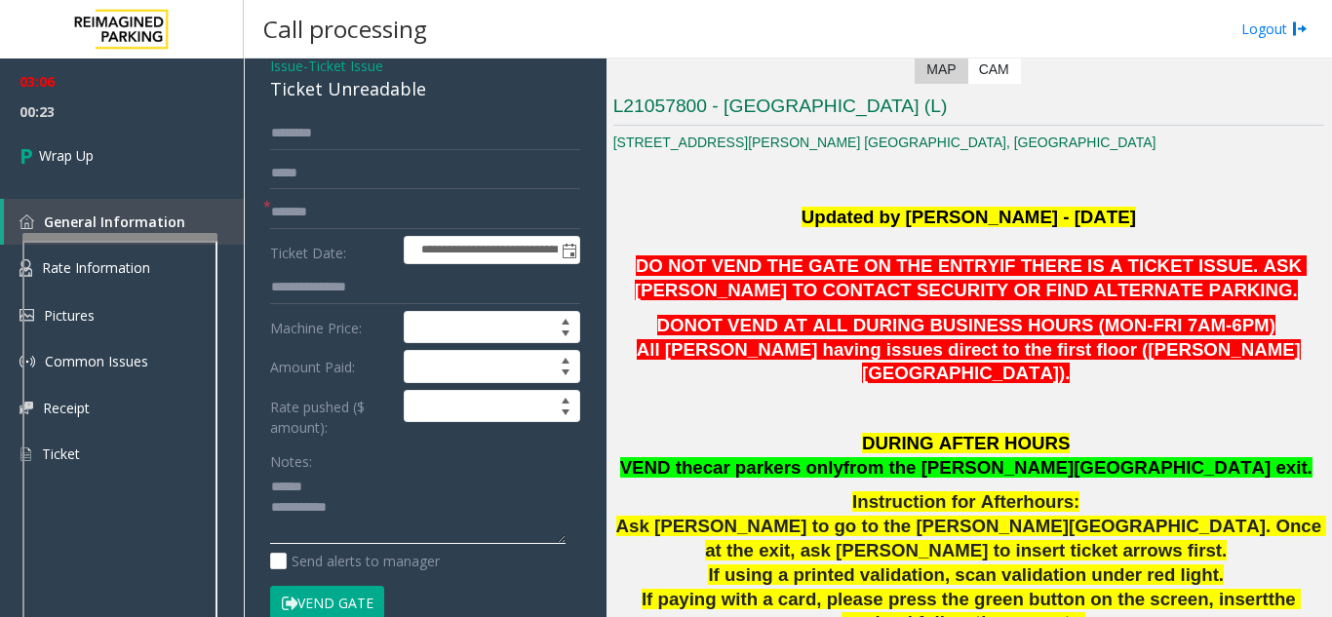
scroll to position [0, 0]
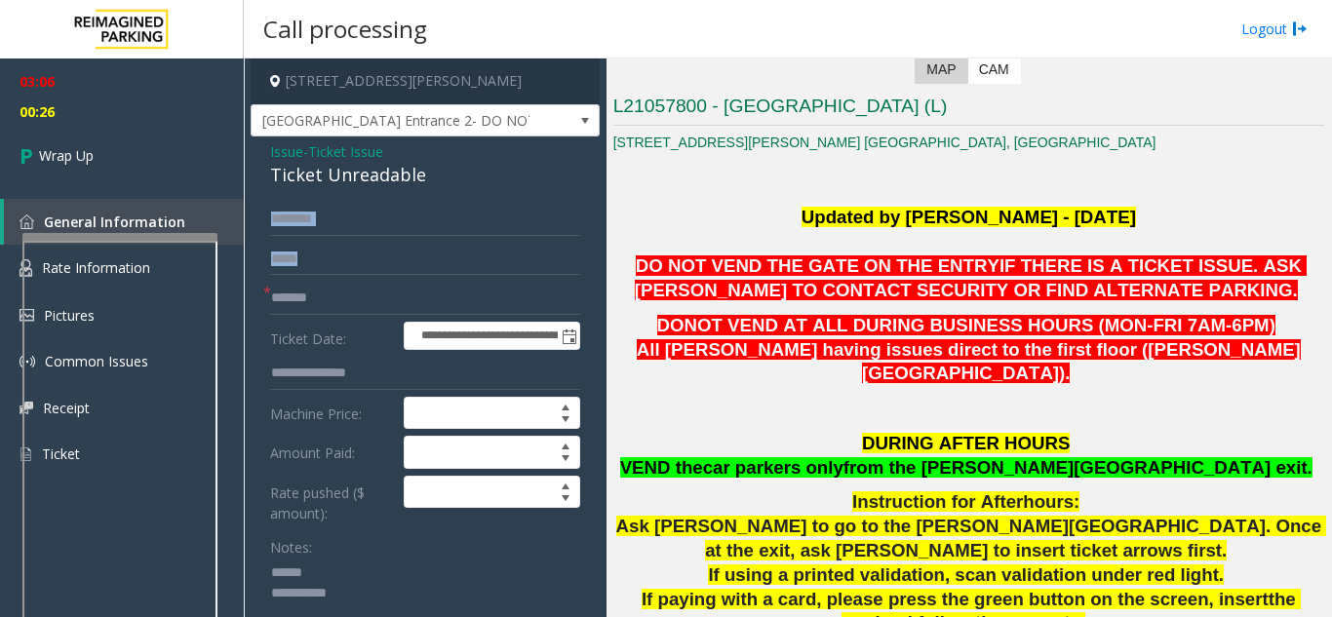
drag, startPoint x: 418, startPoint y: 176, endPoint x: 338, endPoint y: 154, distance: 82.8
copy div "Ticket Unreadable"
drag, startPoint x: 433, startPoint y: 178, endPoint x: 260, endPoint y: 177, distance: 172.7
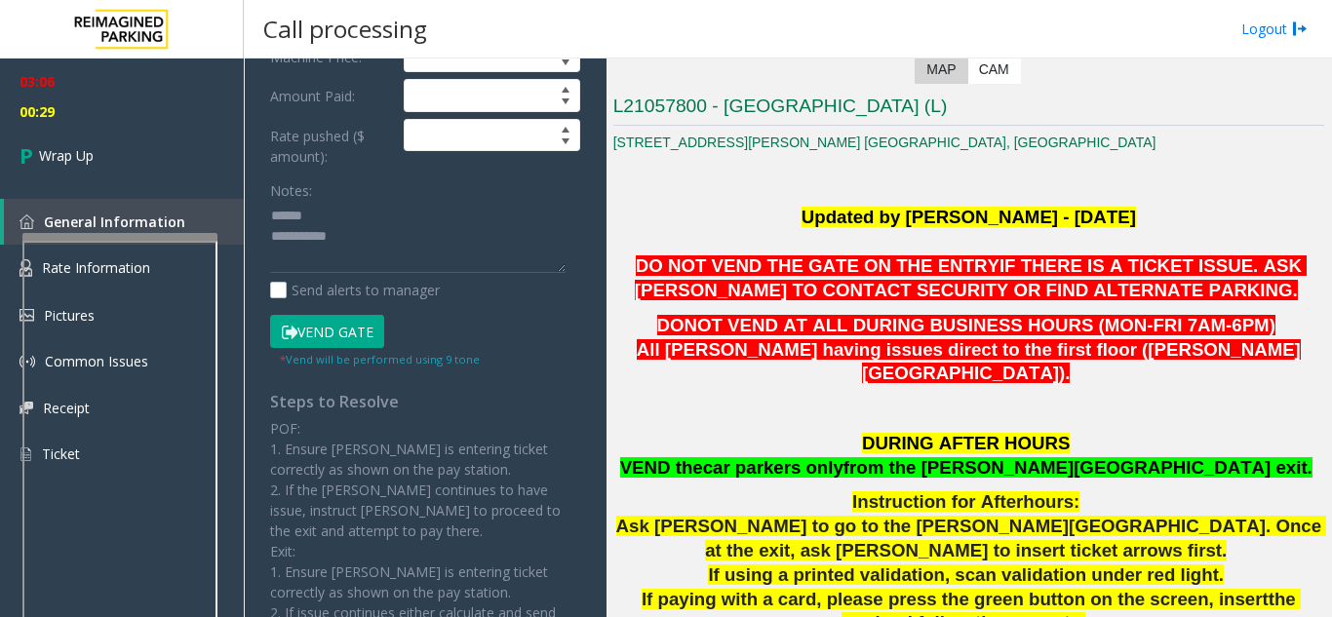
scroll to position [390, 0]
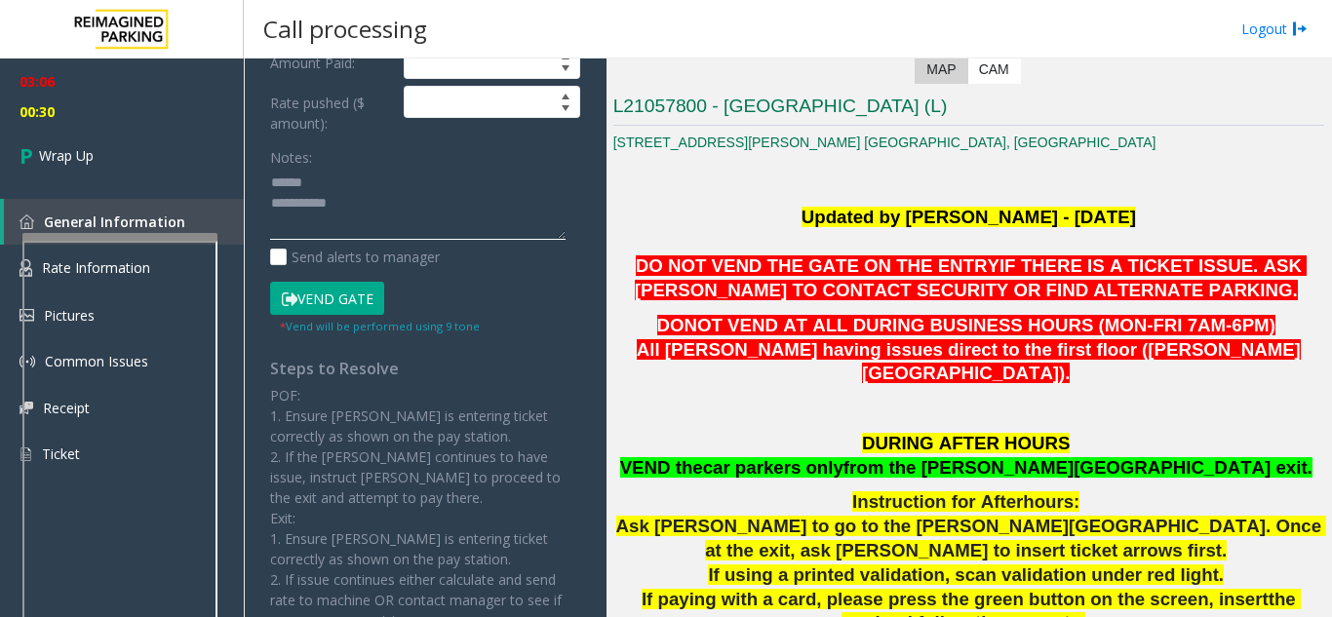
click at [321, 188] on textarea at bounding box center [418, 204] width 296 height 73
paste textarea "**********"
click at [370, 213] on textarea at bounding box center [418, 204] width 296 height 73
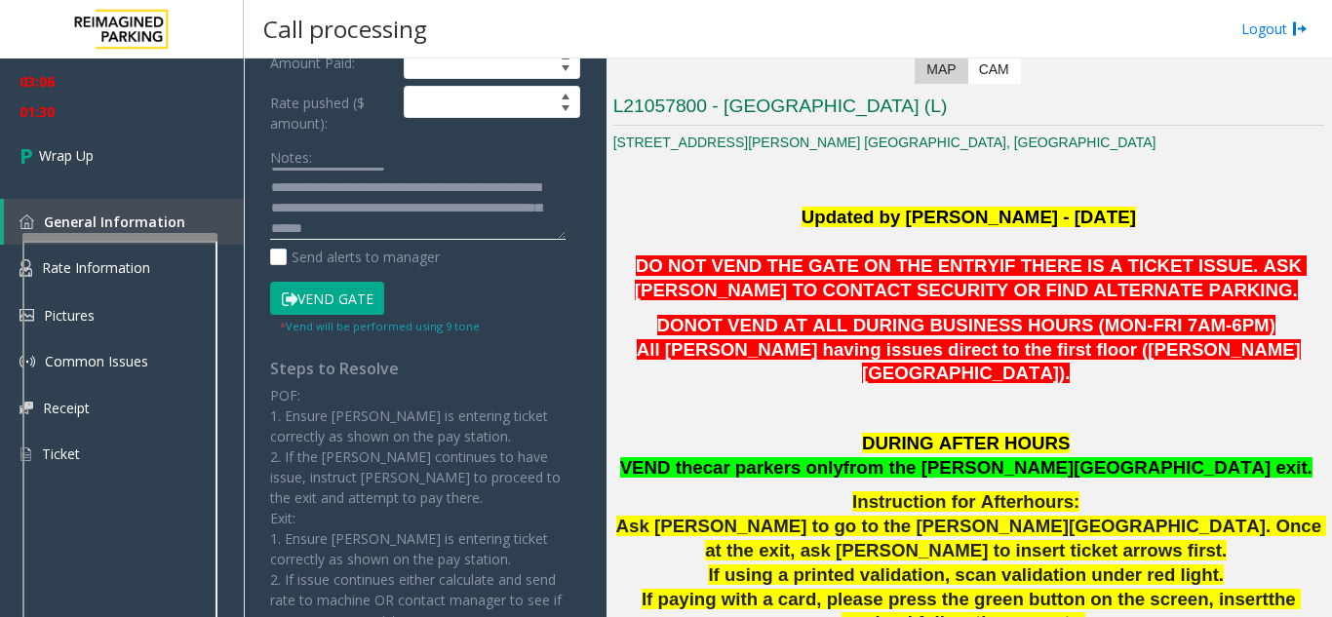
scroll to position [36, 0]
click at [470, 210] on textarea at bounding box center [418, 204] width 296 height 73
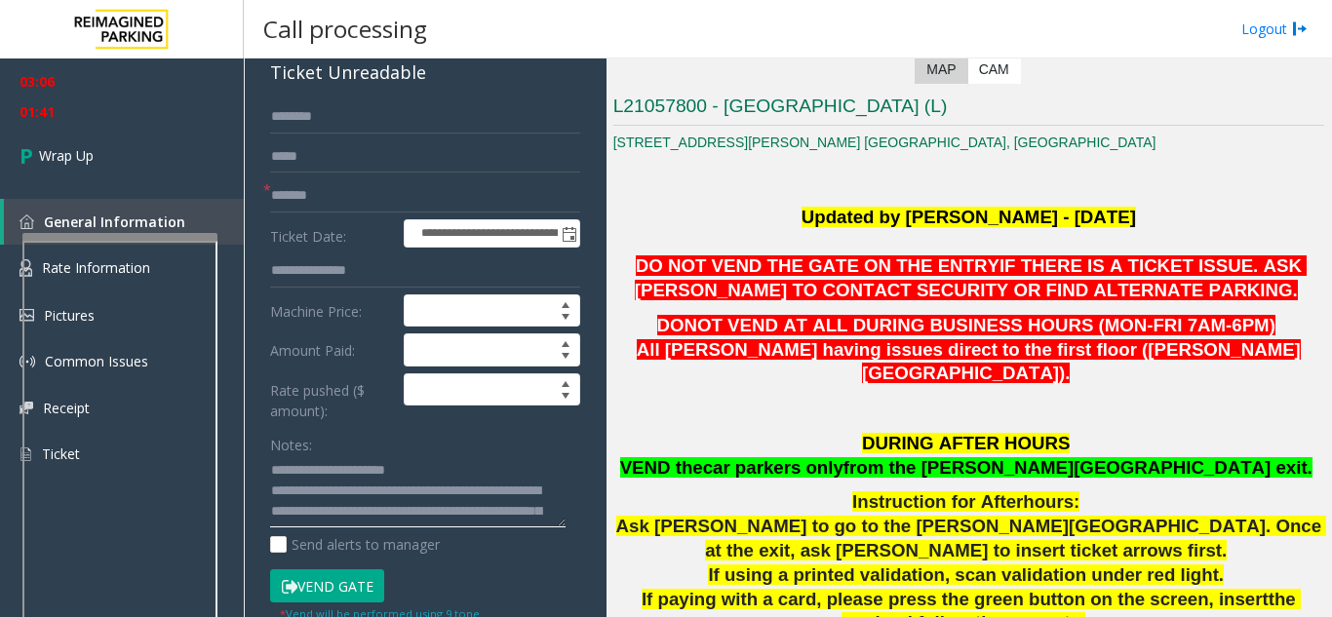
scroll to position [0, 0]
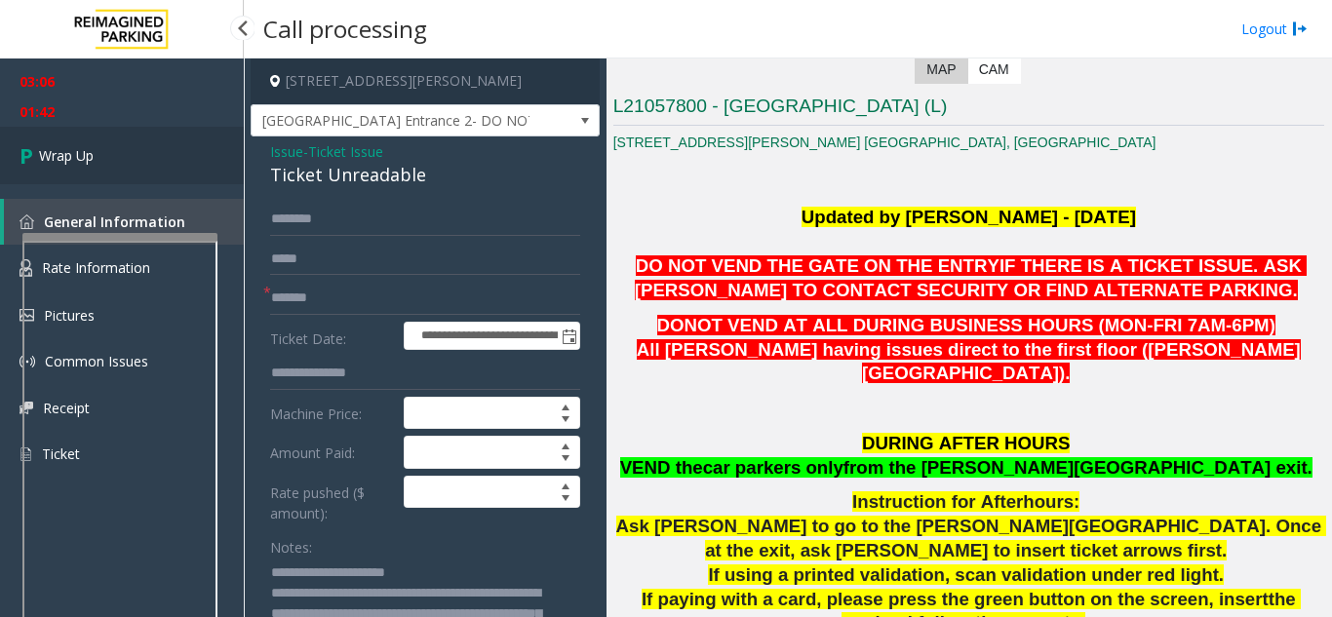
type textarea "**********"
click at [123, 161] on link "Wrap Up" at bounding box center [122, 156] width 244 height 58
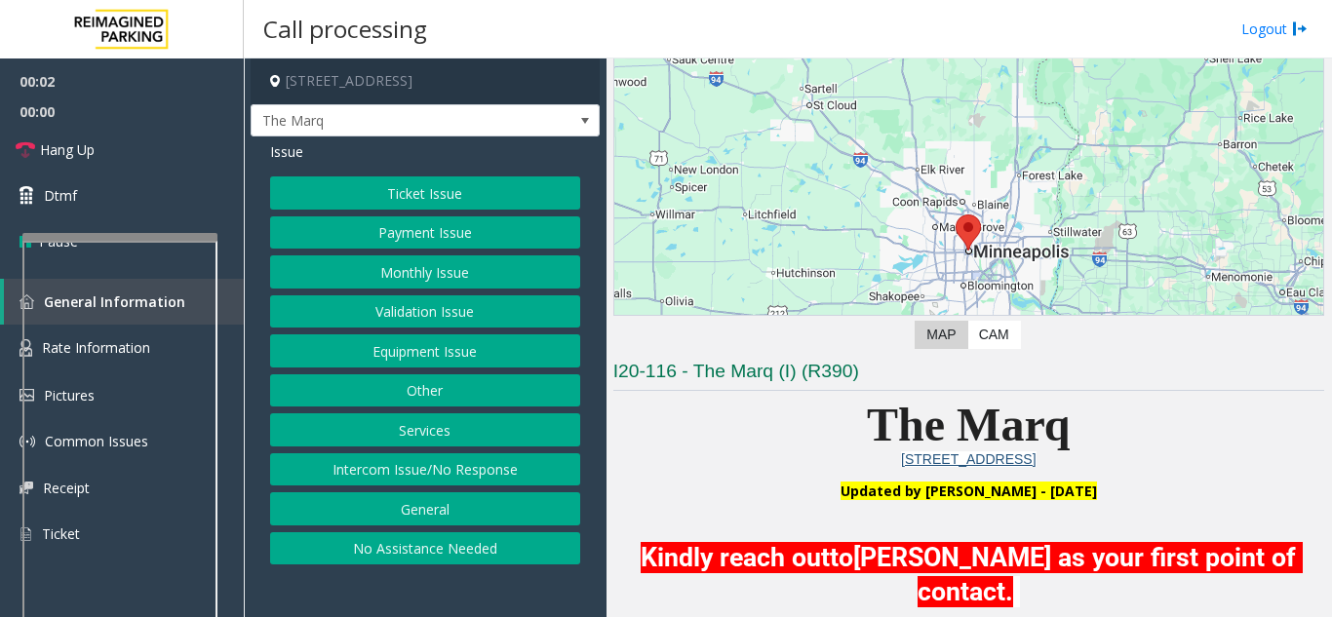
scroll to position [293, 0]
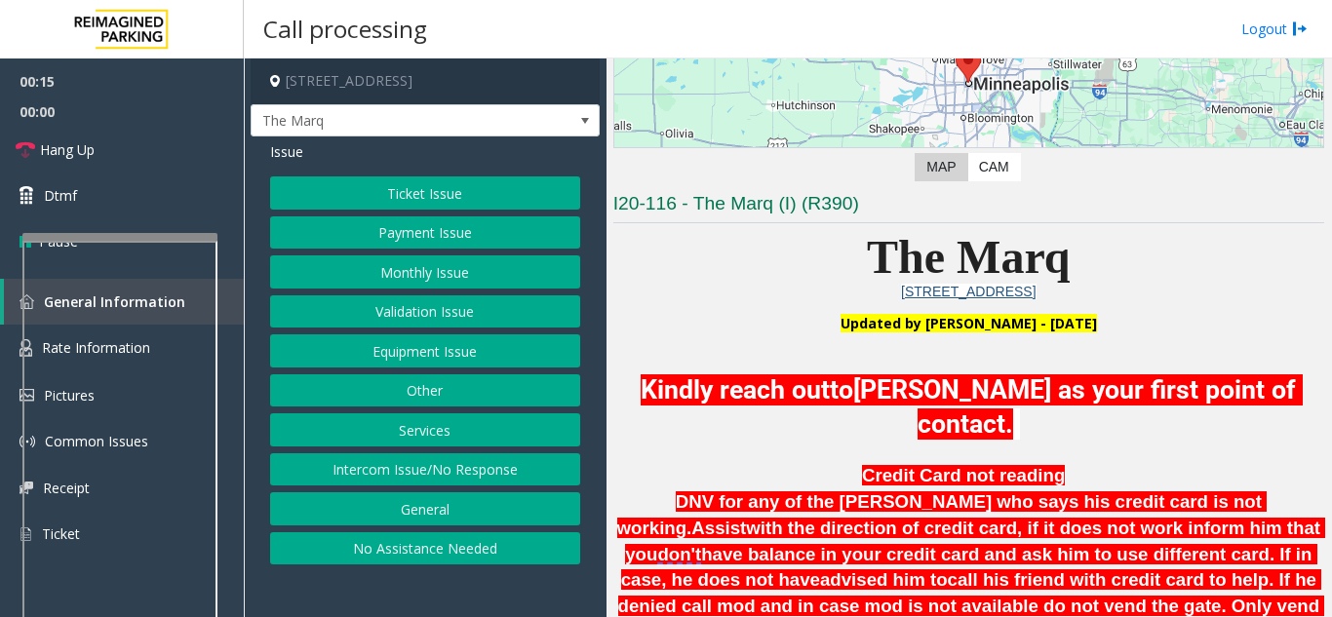
click at [417, 554] on button "No Assistance Needed" at bounding box center [425, 549] width 310 height 33
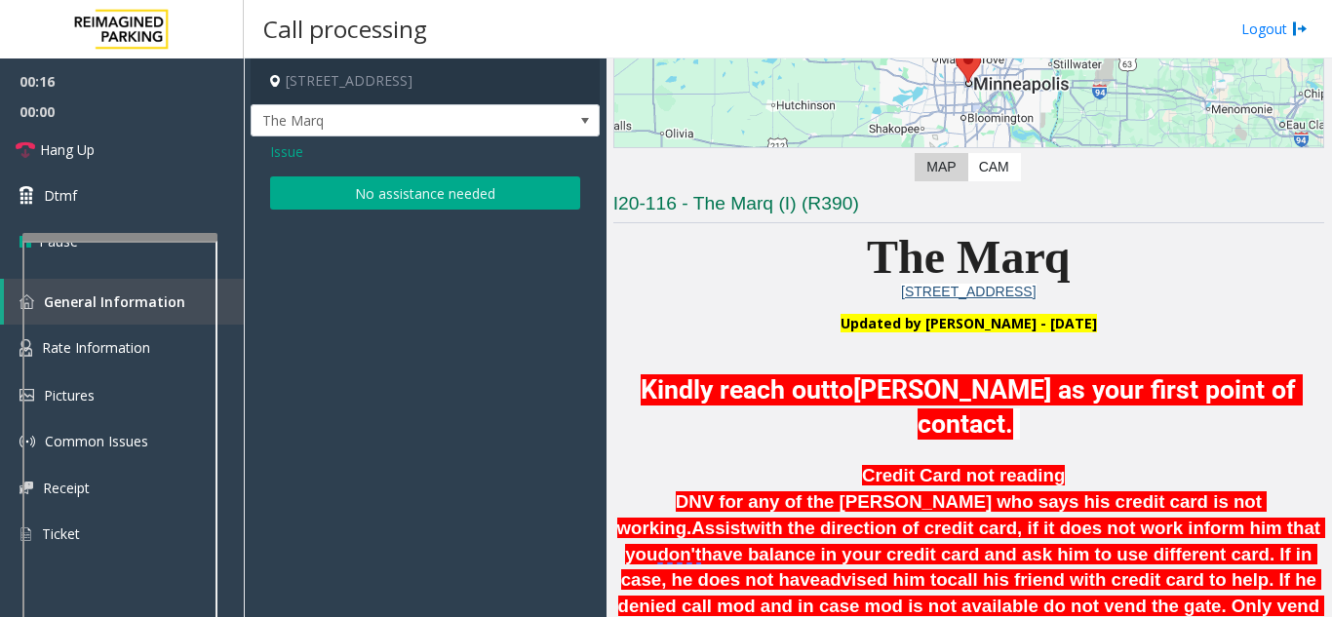
click at [287, 162] on span "Issue" at bounding box center [286, 151] width 33 height 20
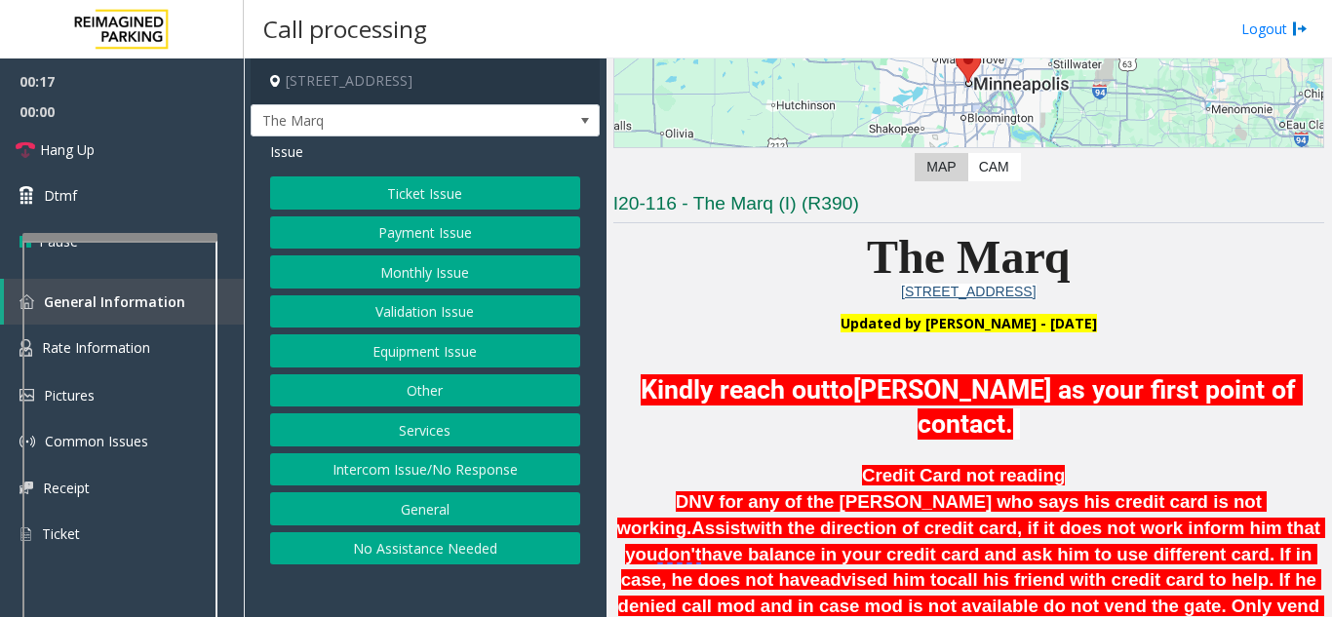
click at [390, 484] on button "Intercom Issue/No Response" at bounding box center [425, 470] width 310 height 33
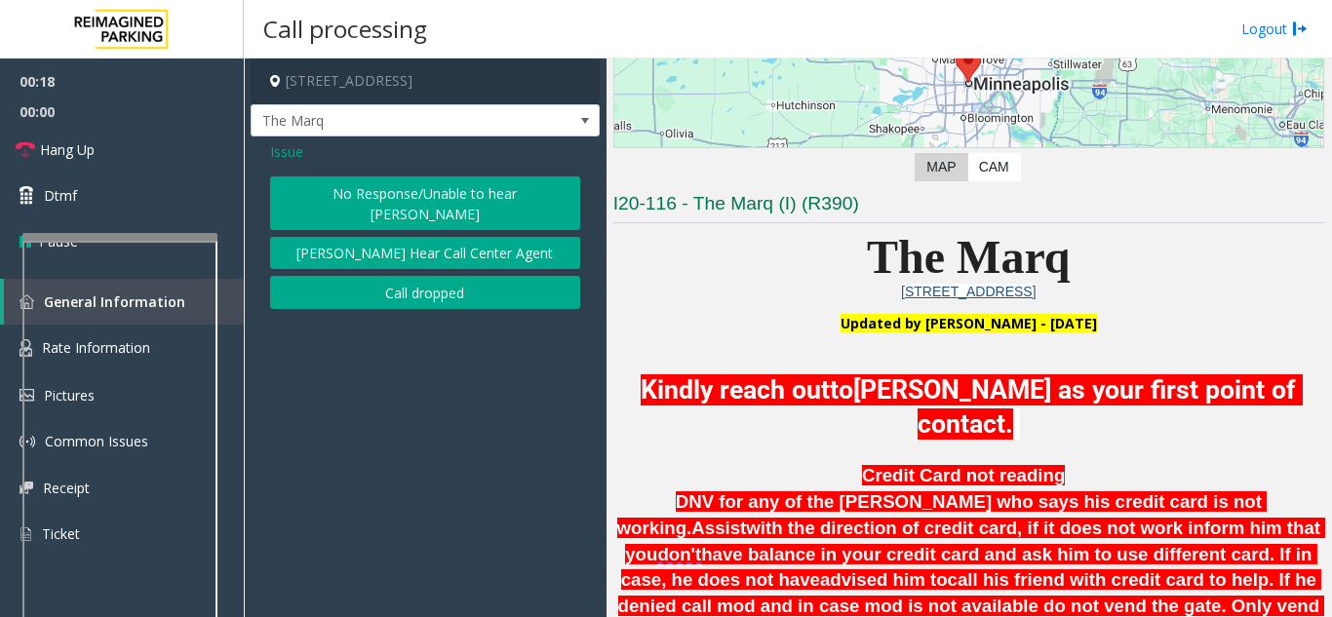
click at [378, 207] on button "No Response/Unable to hear [PERSON_NAME]" at bounding box center [425, 204] width 310 height 54
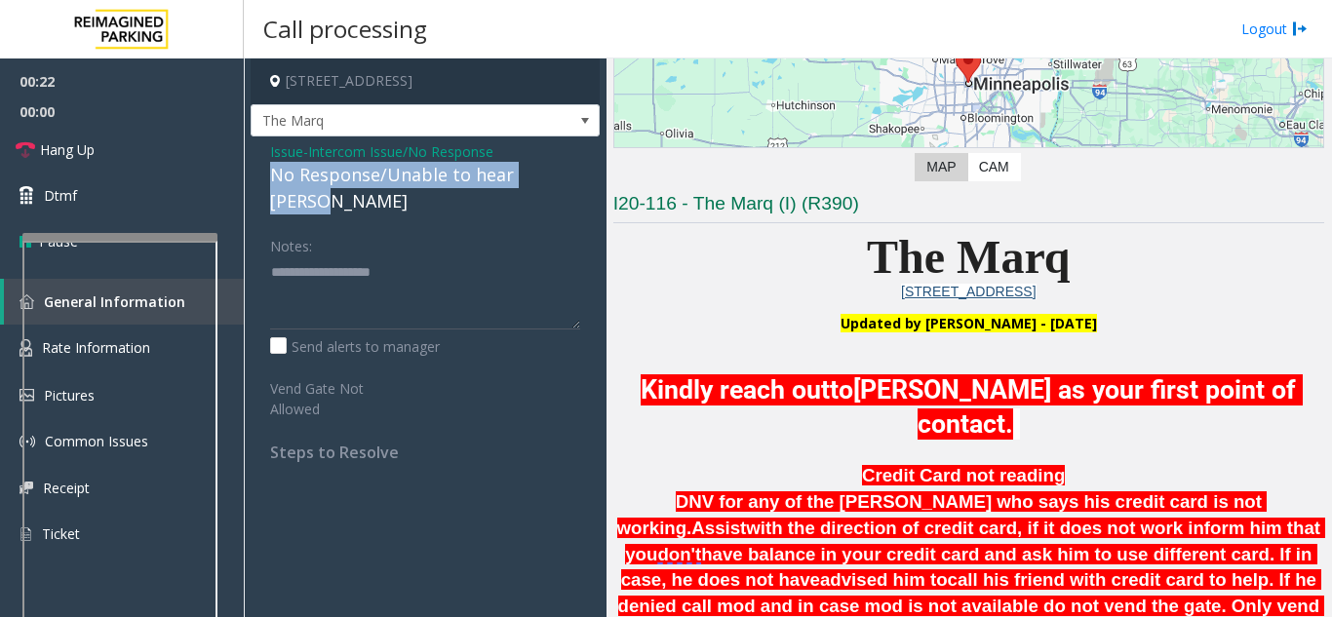
copy div "No Response/Unable to hear [PERSON_NAME]"
drag, startPoint x: 566, startPoint y: 193, endPoint x: 254, endPoint y: 193, distance: 312.1
click at [254, 193] on div "Issue - Intercom Issue/No Response No Response/Unable to hear [PERSON_NAME] Not…" at bounding box center [425, 309] width 349 height 345
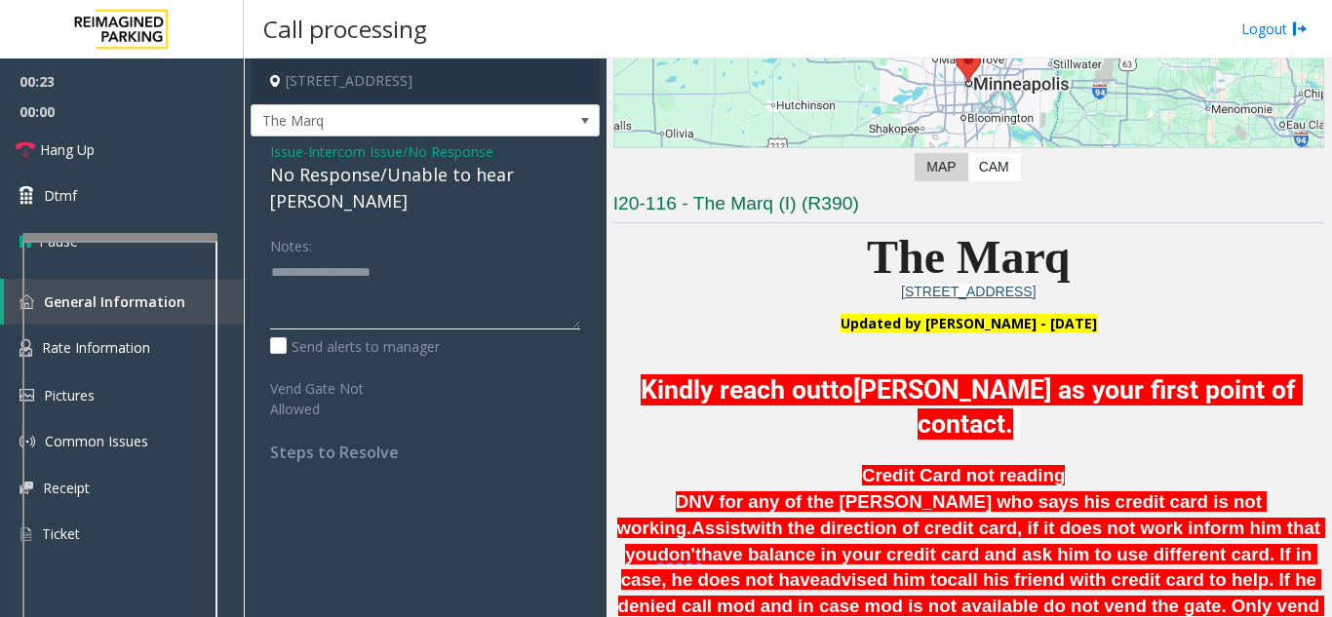
click at [308, 310] on textarea at bounding box center [425, 293] width 310 height 73
paste textarea "**********"
type textarea "**********"
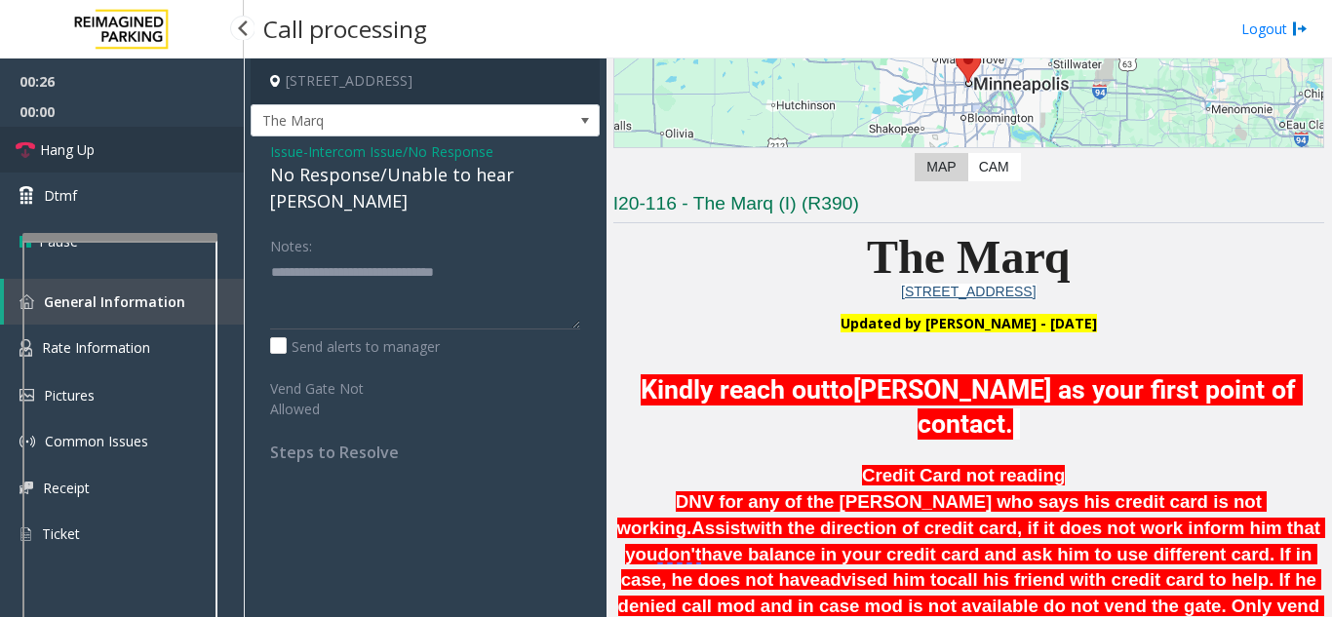
click at [174, 139] on link "Hang Up" at bounding box center [122, 150] width 244 height 46
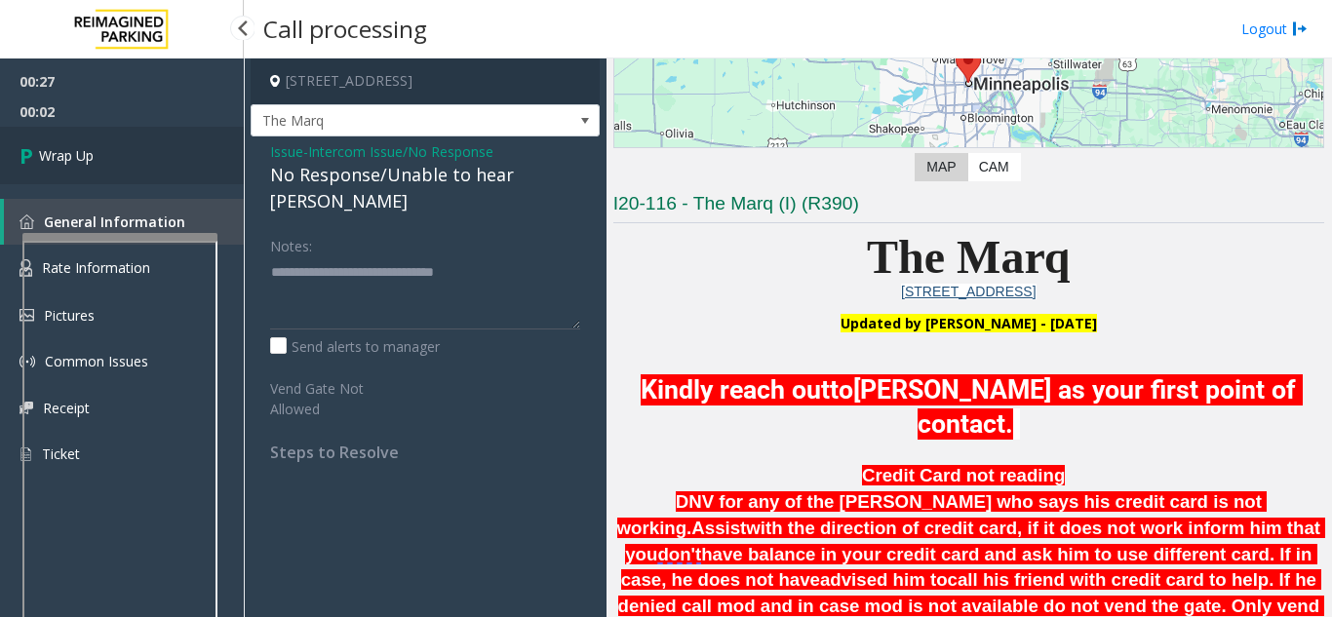
click at [130, 149] on link "Wrap Up" at bounding box center [122, 156] width 244 height 58
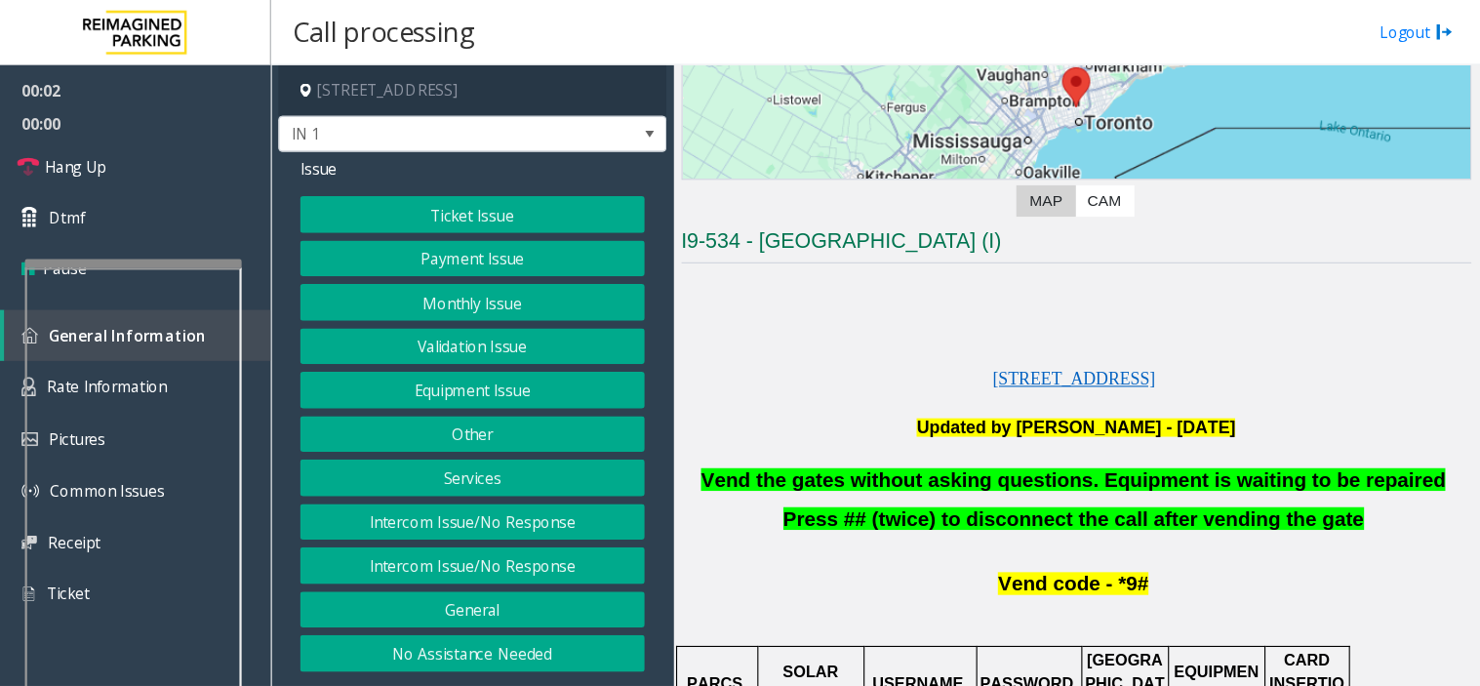
scroll to position [390, 0]
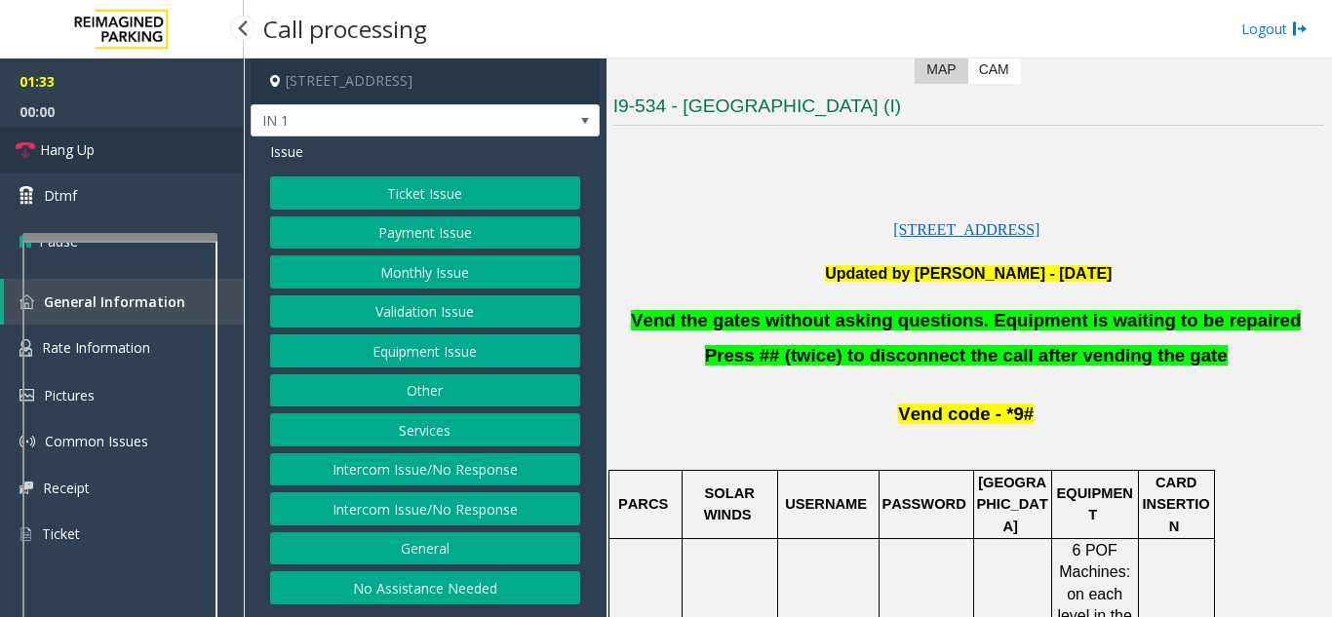
click at [41, 143] on span "Hang Up" at bounding box center [67, 149] width 55 height 20
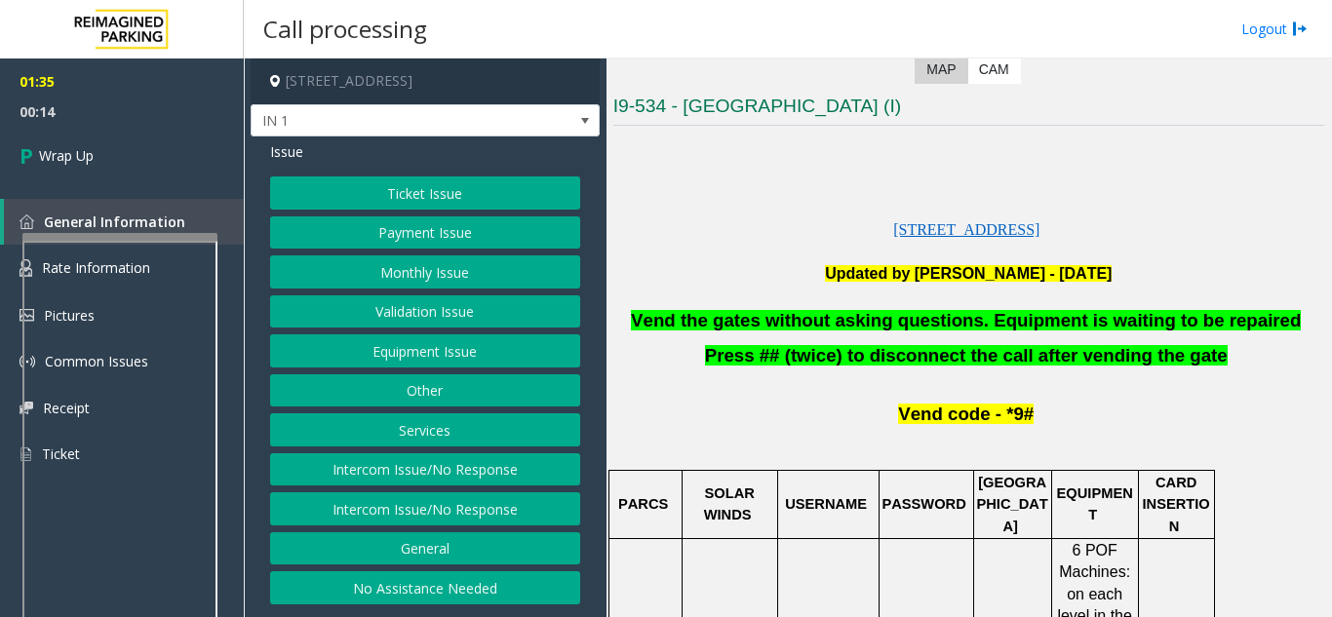
click at [438, 345] on button "Equipment Issue" at bounding box center [425, 351] width 310 height 33
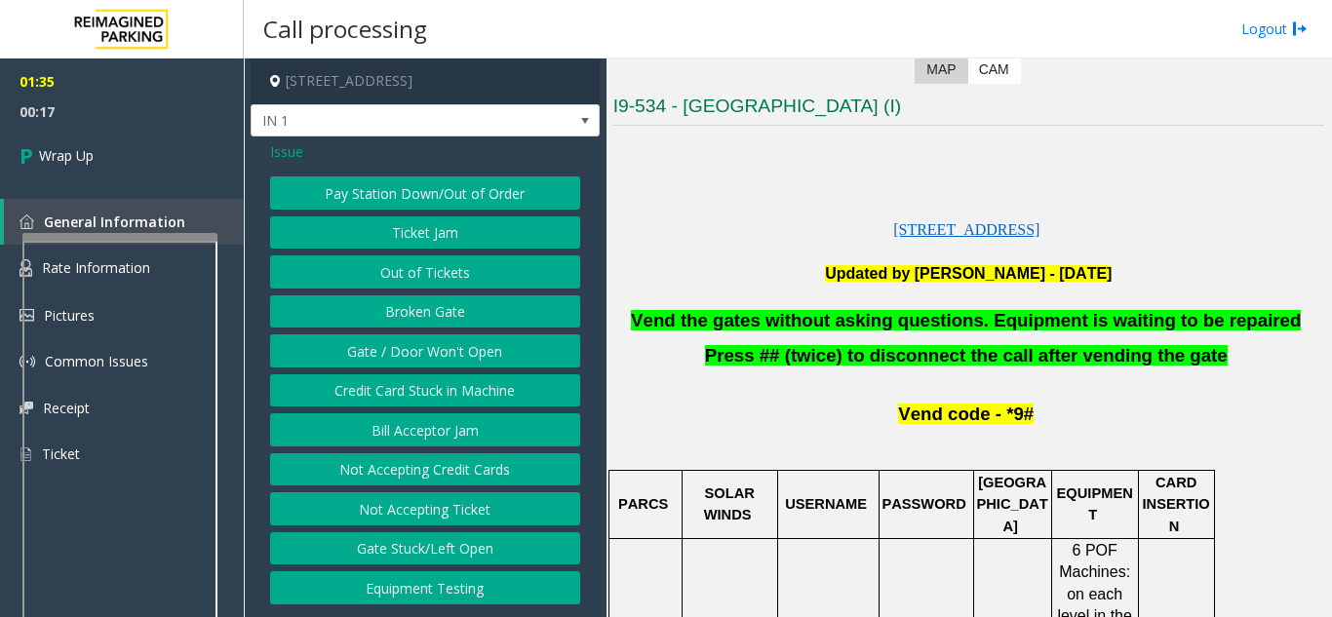
click at [424, 347] on button "Gate / Door Won't Open" at bounding box center [425, 351] width 310 height 33
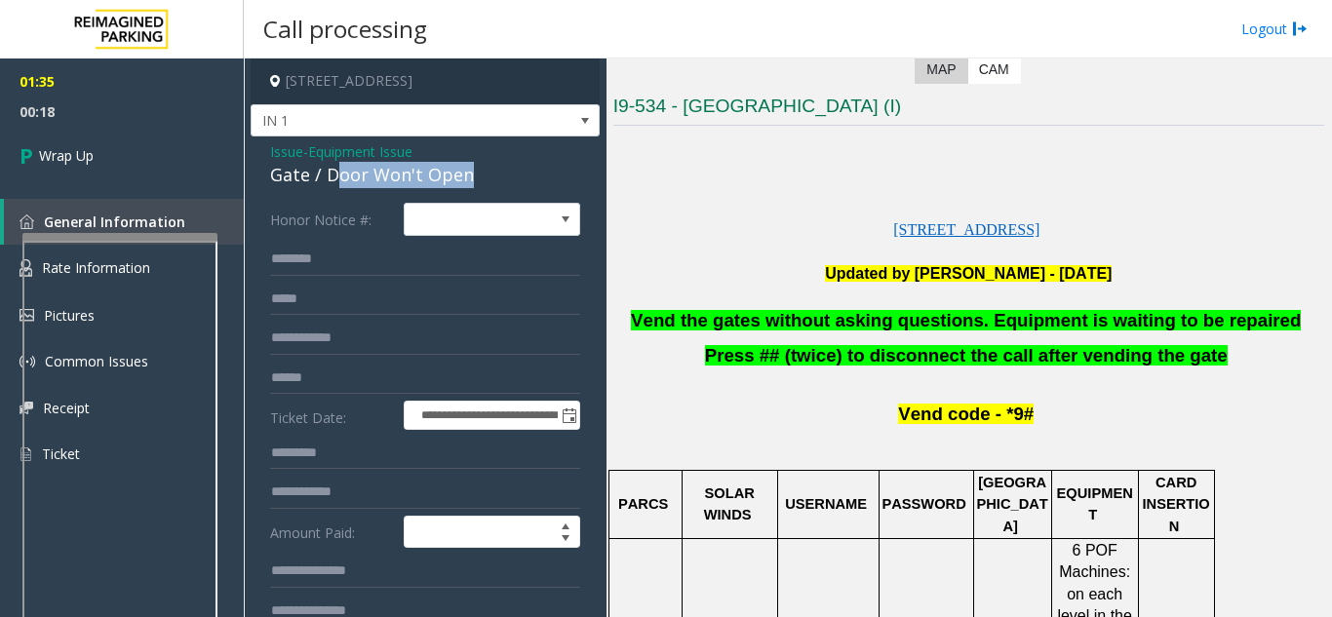
drag, startPoint x: 469, startPoint y: 173, endPoint x: 342, endPoint y: 172, distance: 126.8
click at [342, 172] on div "Gate / Door Won't Open" at bounding box center [425, 175] width 310 height 26
click at [511, 179] on div "Gate / Door Won't Open" at bounding box center [425, 175] width 310 height 26
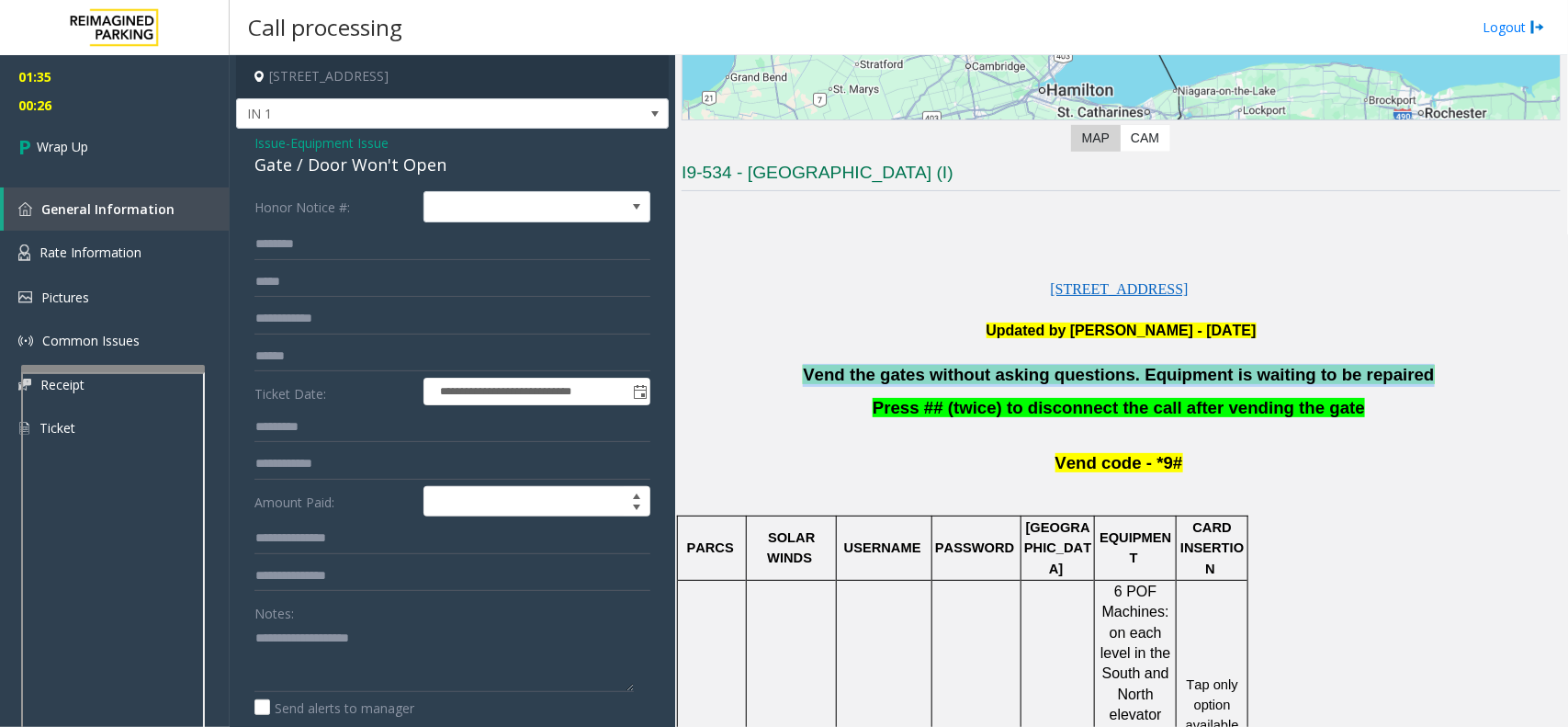
copy div "Vend the gates without asking questions. Equipment is waiting to be repaired"
drag, startPoint x: 1387, startPoint y: 377, endPoint x: 865, endPoint y: 358, distance: 522.3
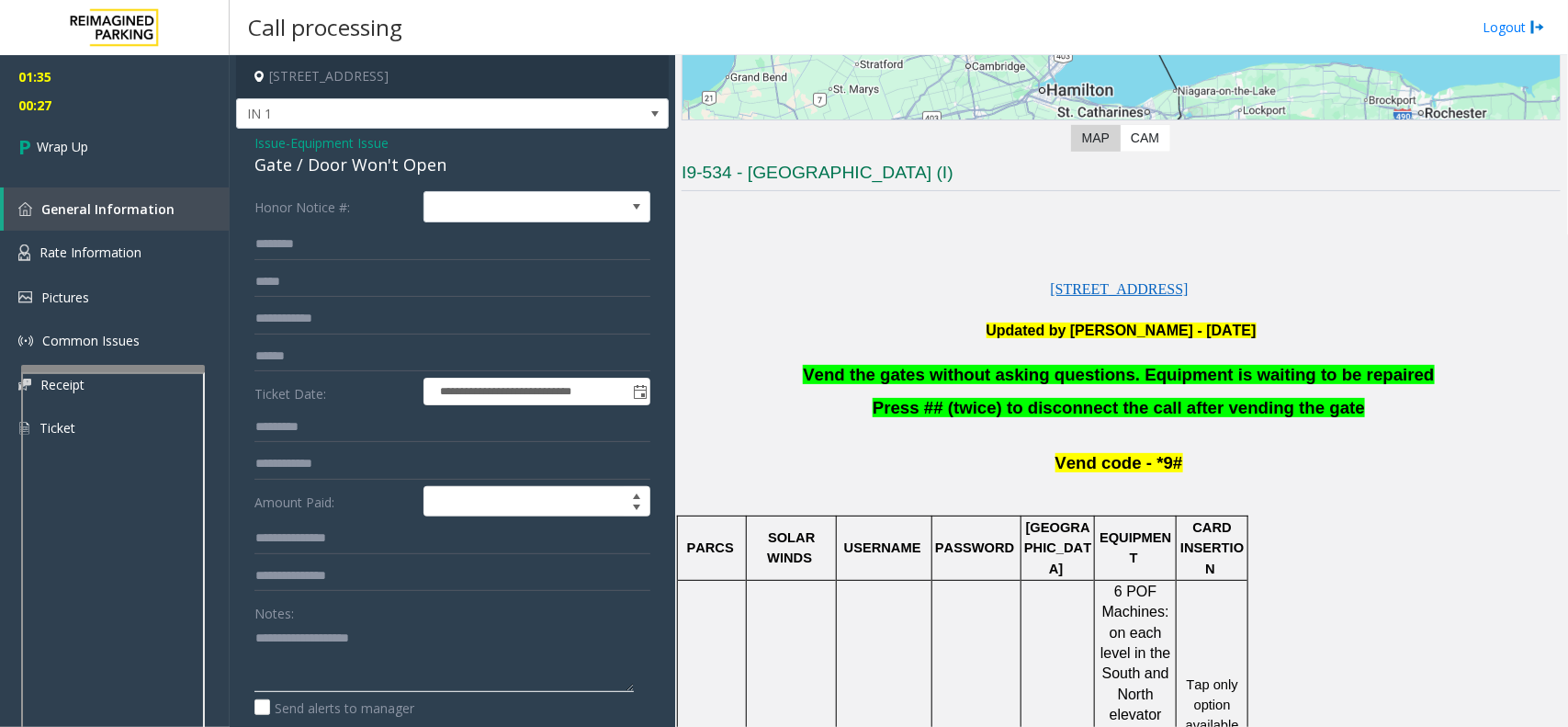
click at [287, 580] on textarea at bounding box center [444, 656] width 380 height 69
paste textarea "**********"
type textarea "**********"
click at [124, 147] on link "Wrap Up" at bounding box center [115, 147] width 230 height 55
